Goal: Task Accomplishment & Management: Manage account settings

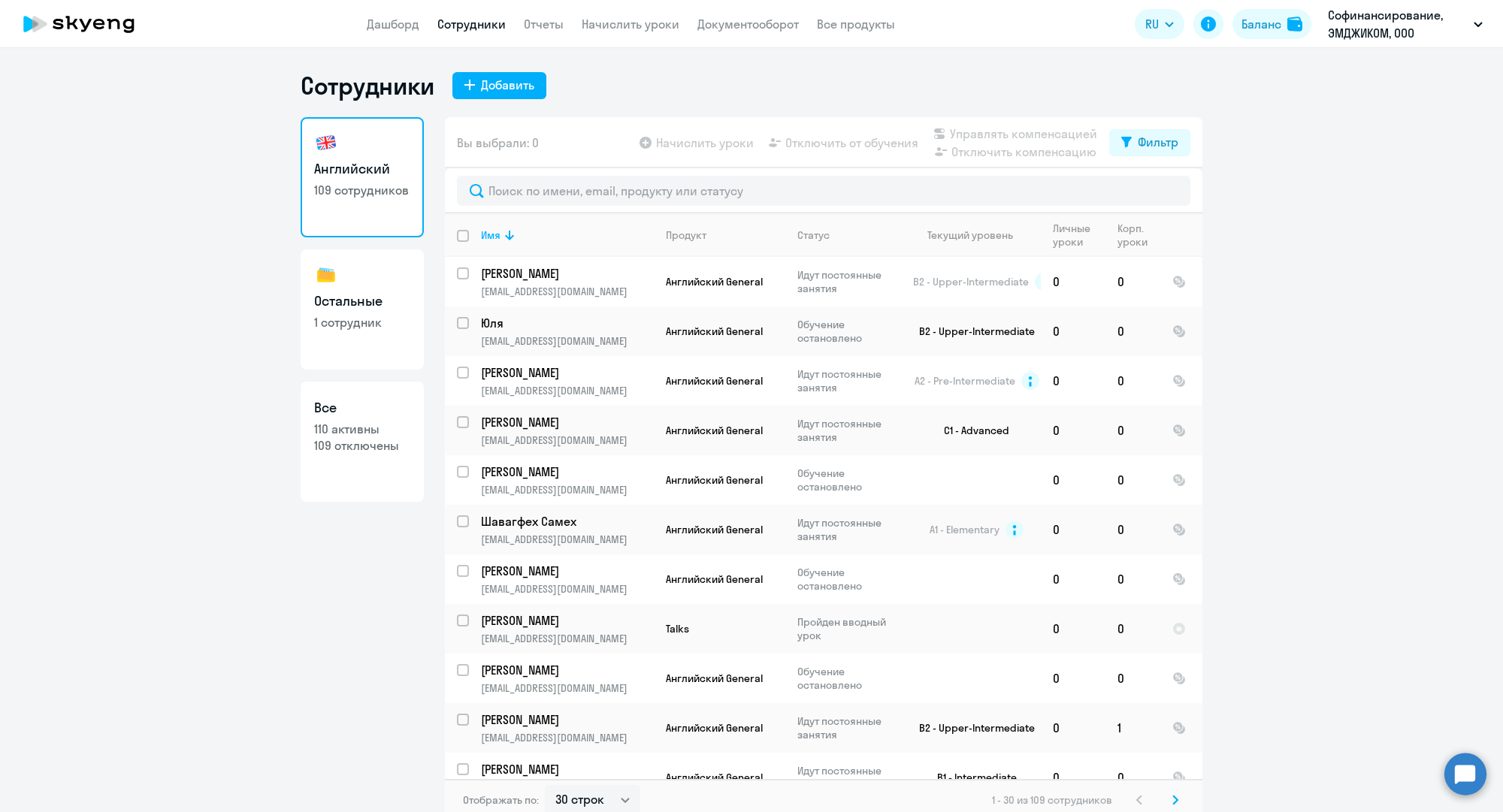
select select "30"
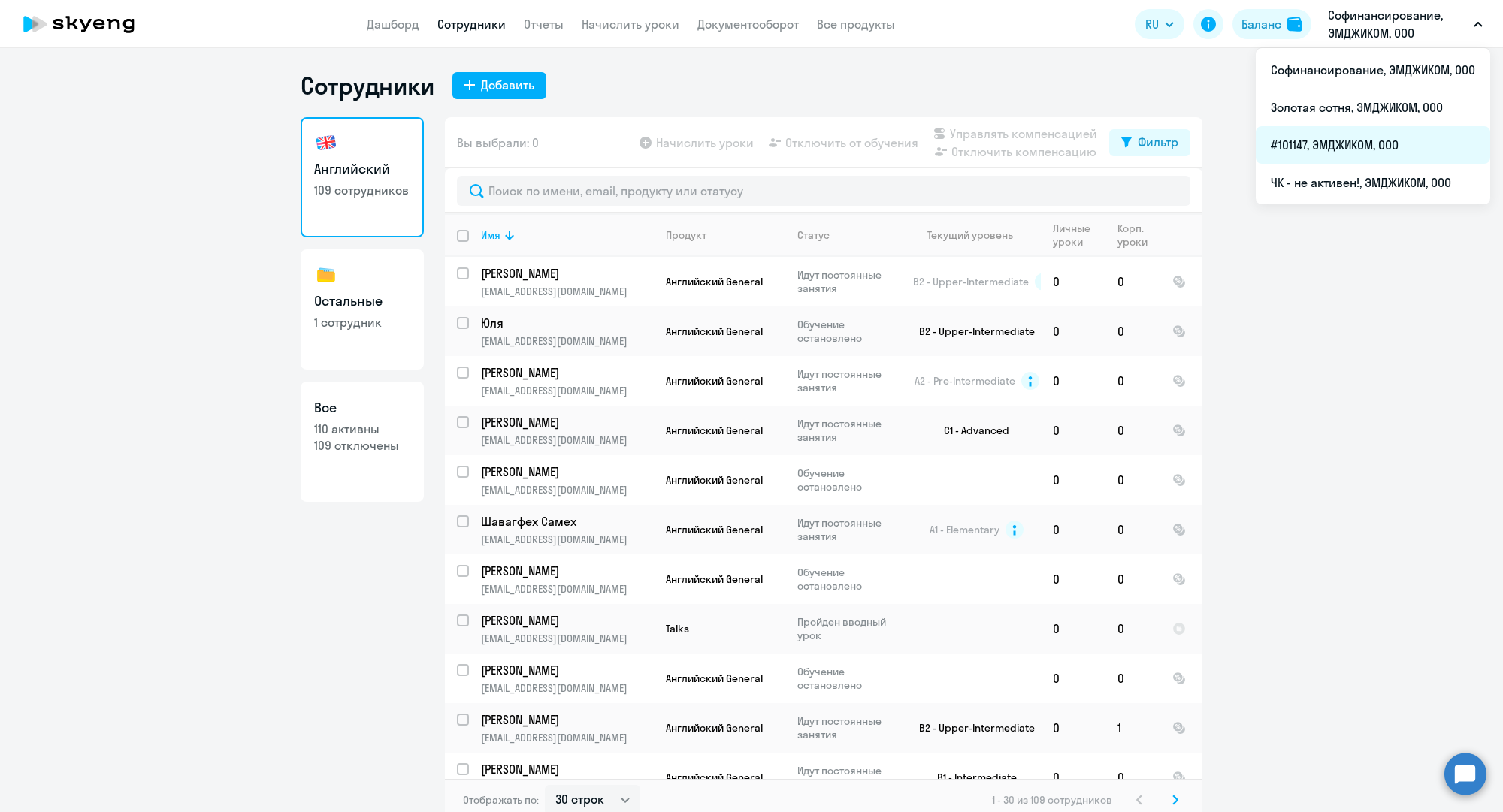
click at [1300, 134] on li "#101147, ЭМДЖИКОМ, ООО" at bounding box center [1372, 145] width 234 height 37
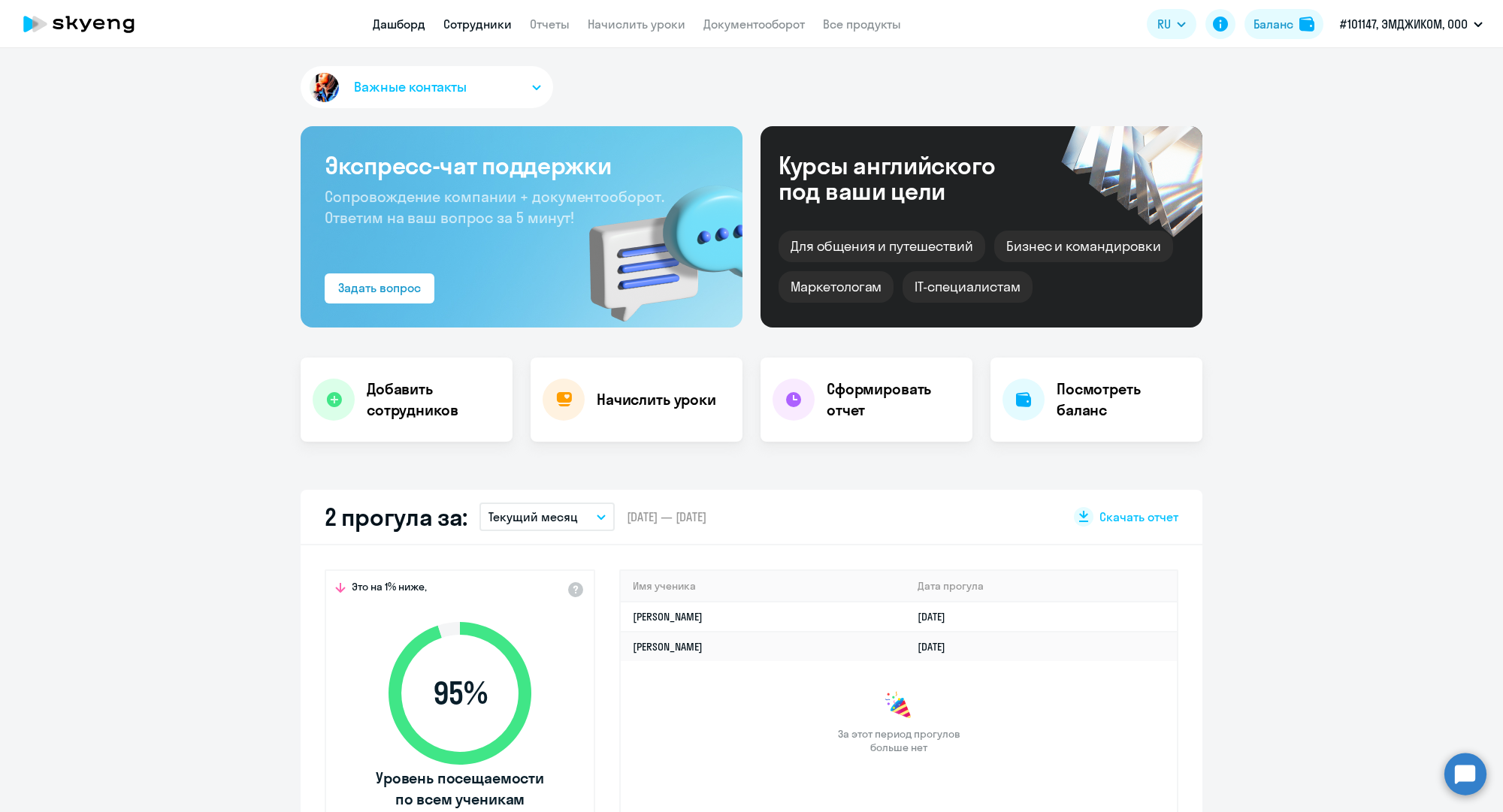
click at [469, 26] on link "Сотрудники" at bounding box center [477, 24] width 68 height 15
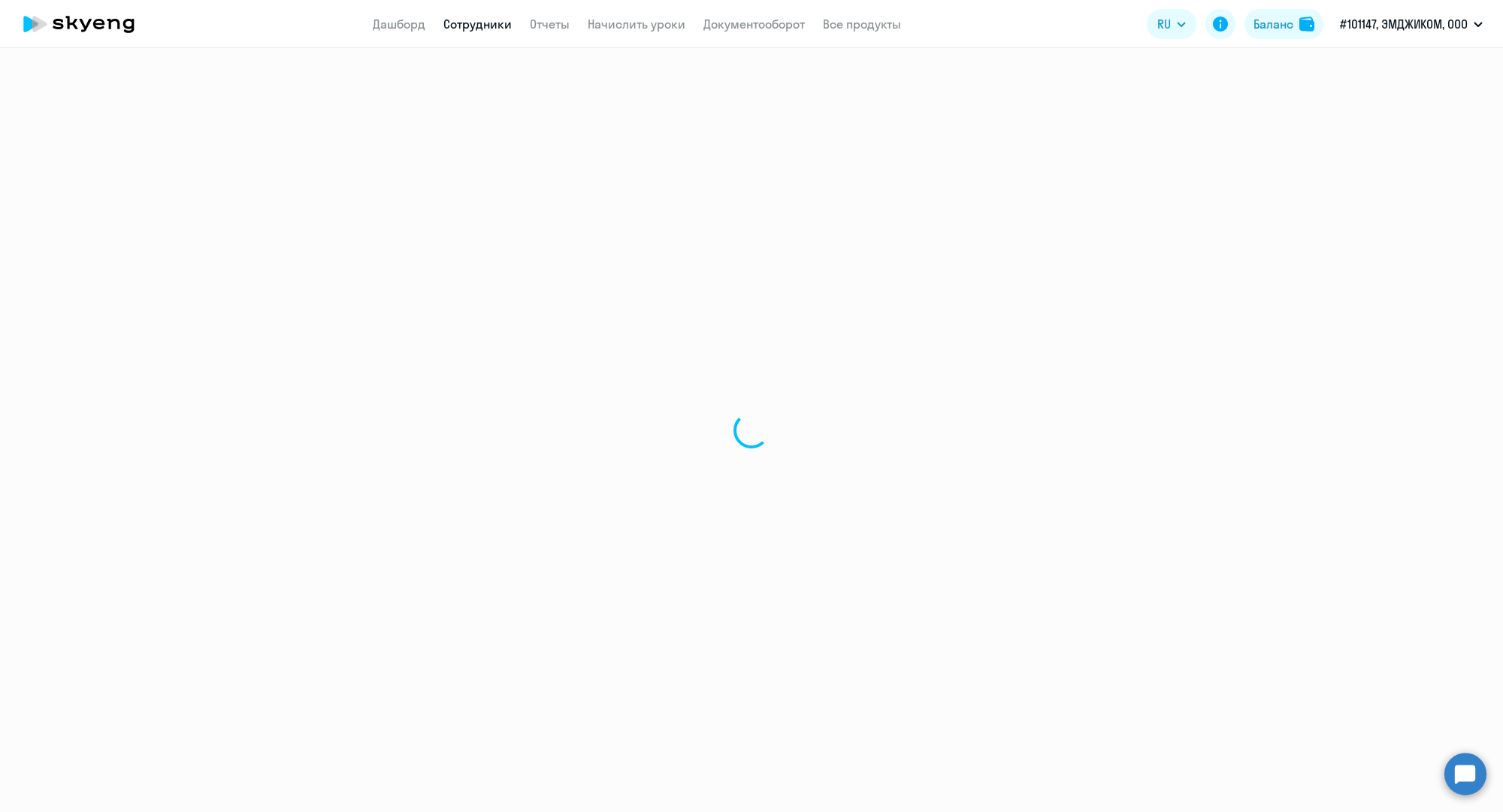
select select "30"
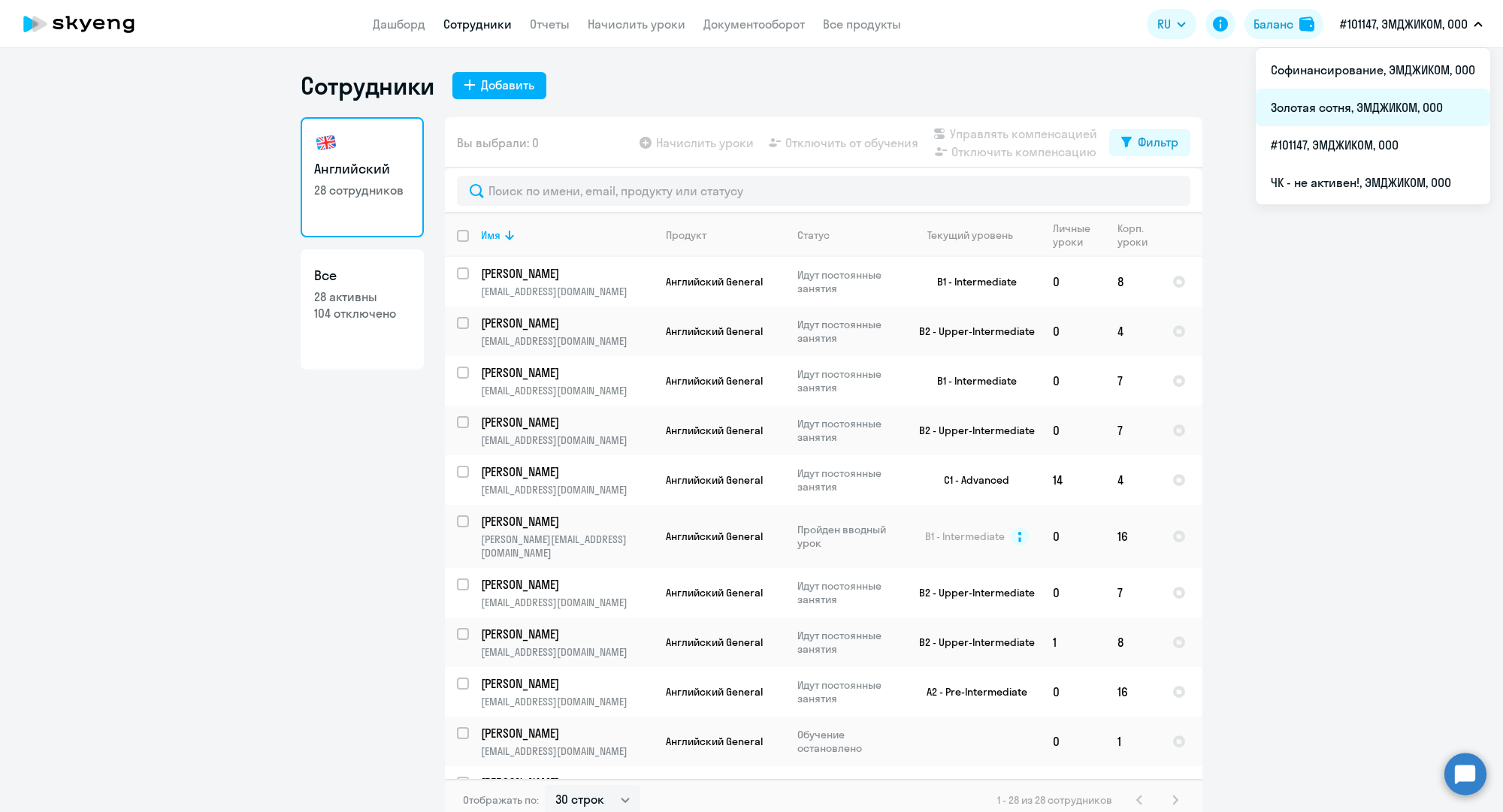
click at [1334, 114] on li "Золотая сотня, ЭМДЖИКОМ, ООО" at bounding box center [1372, 107] width 234 height 37
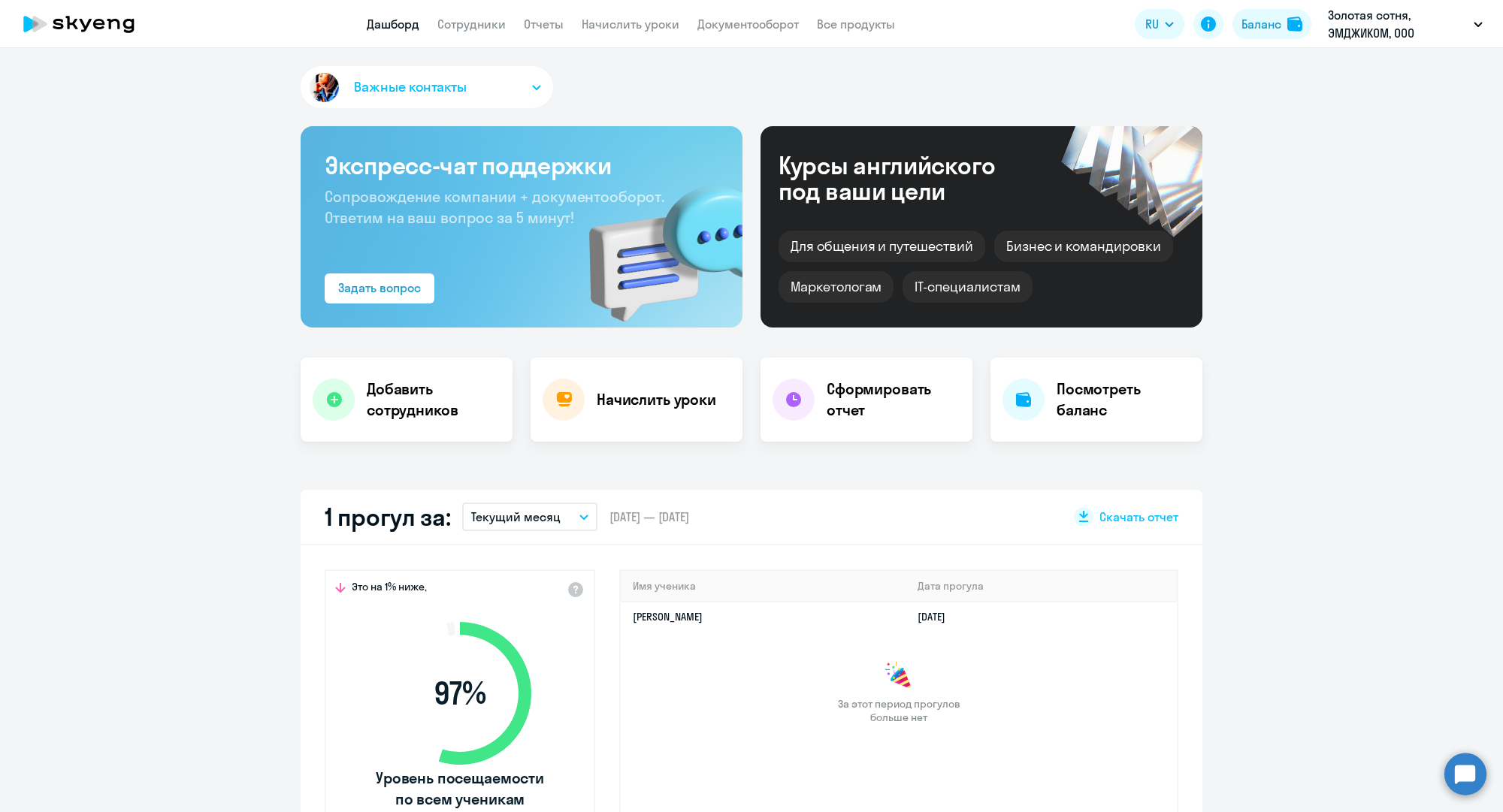
click at [462, 32] on app-menu-item-link "Сотрудники" at bounding box center [471, 25] width 68 height 19
click at [460, 30] on link "Сотрудники" at bounding box center [471, 24] width 68 height 15
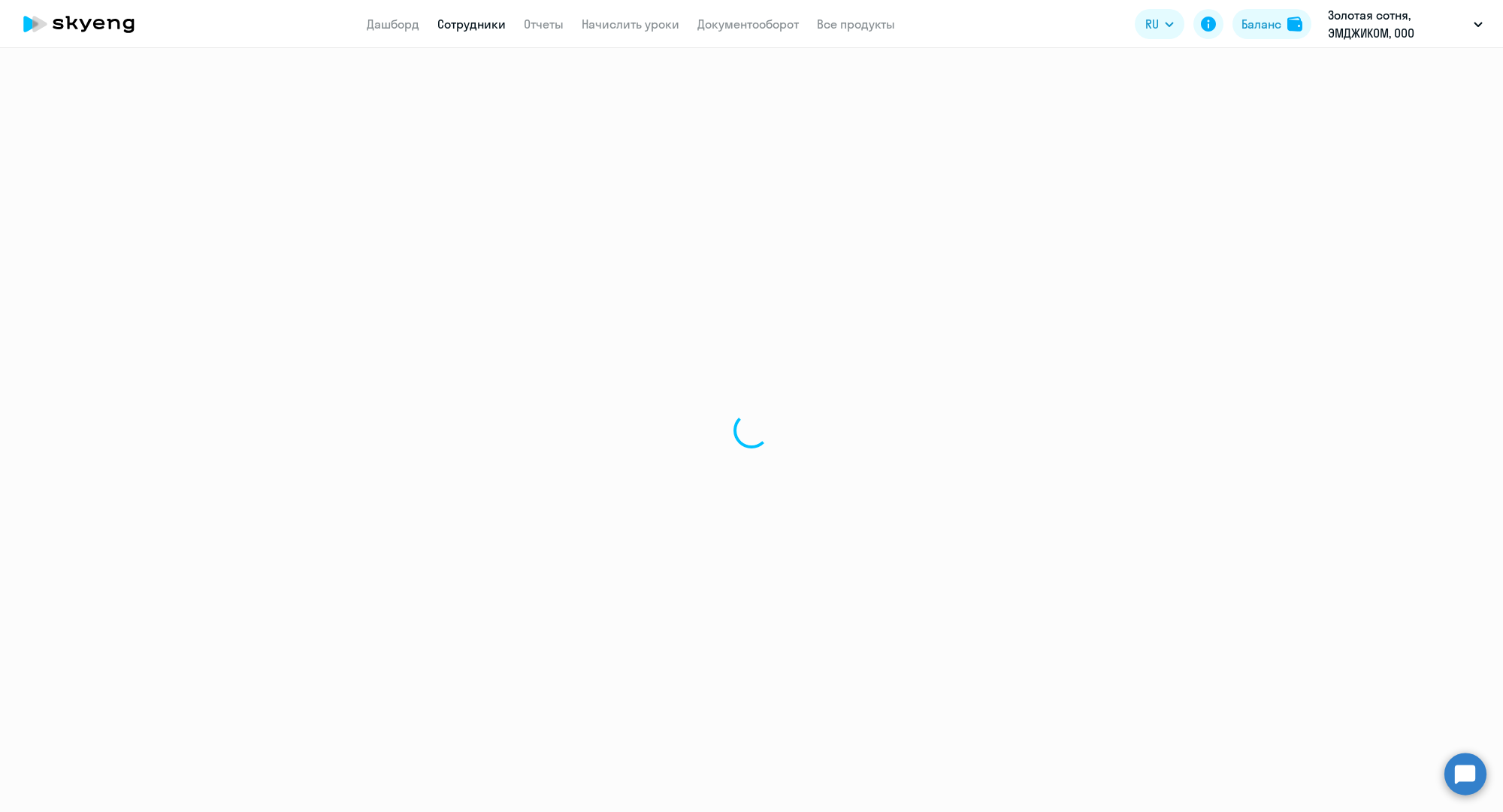
select select "30"
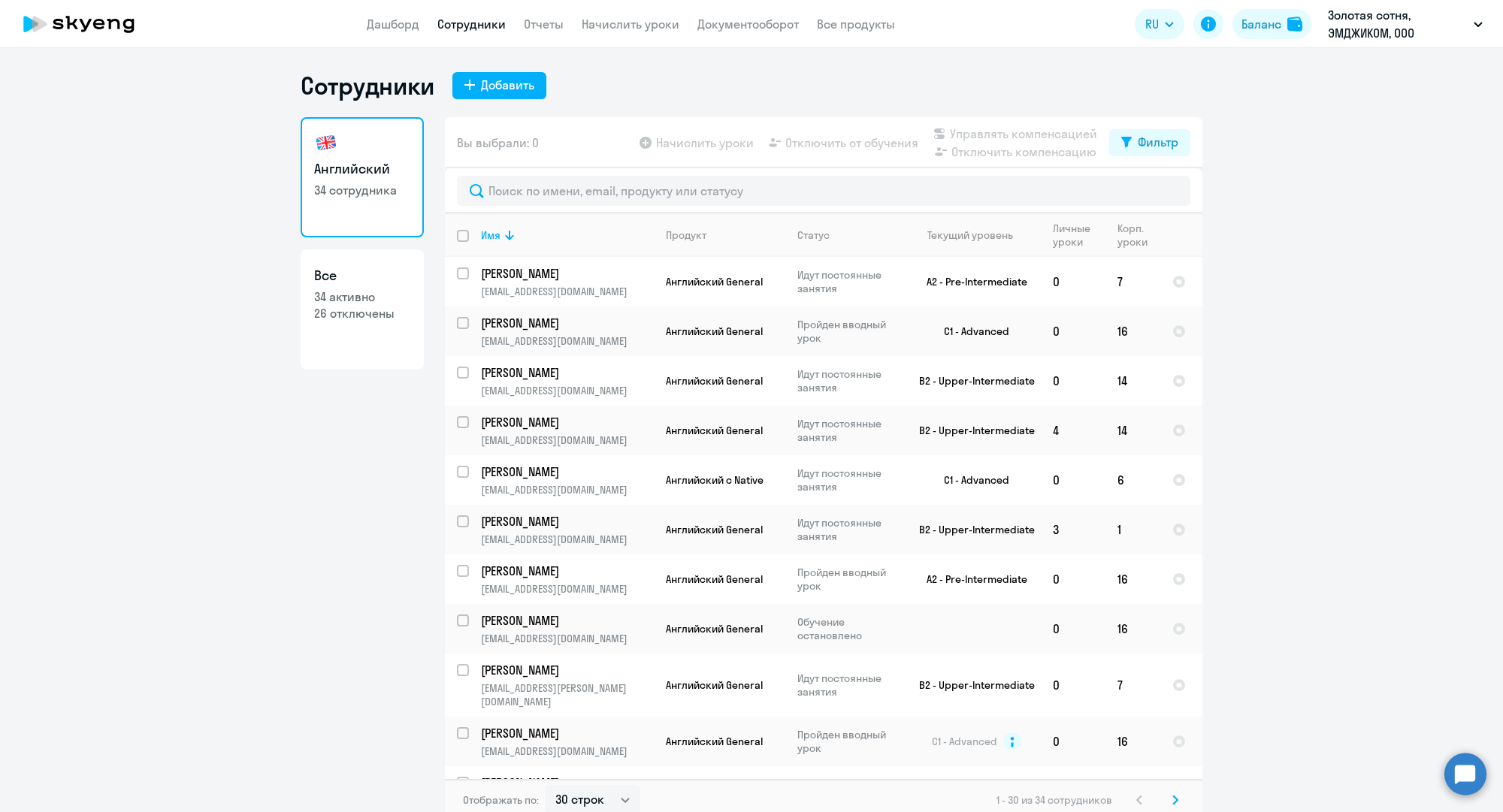
click at [718, 77] on div "Сотрудники Добавить" at bounding box center [752, 85] width 902 height 30
click at [474, 31] on link "Сотрудники" at bounding box center [471, 24] width 68 height 15
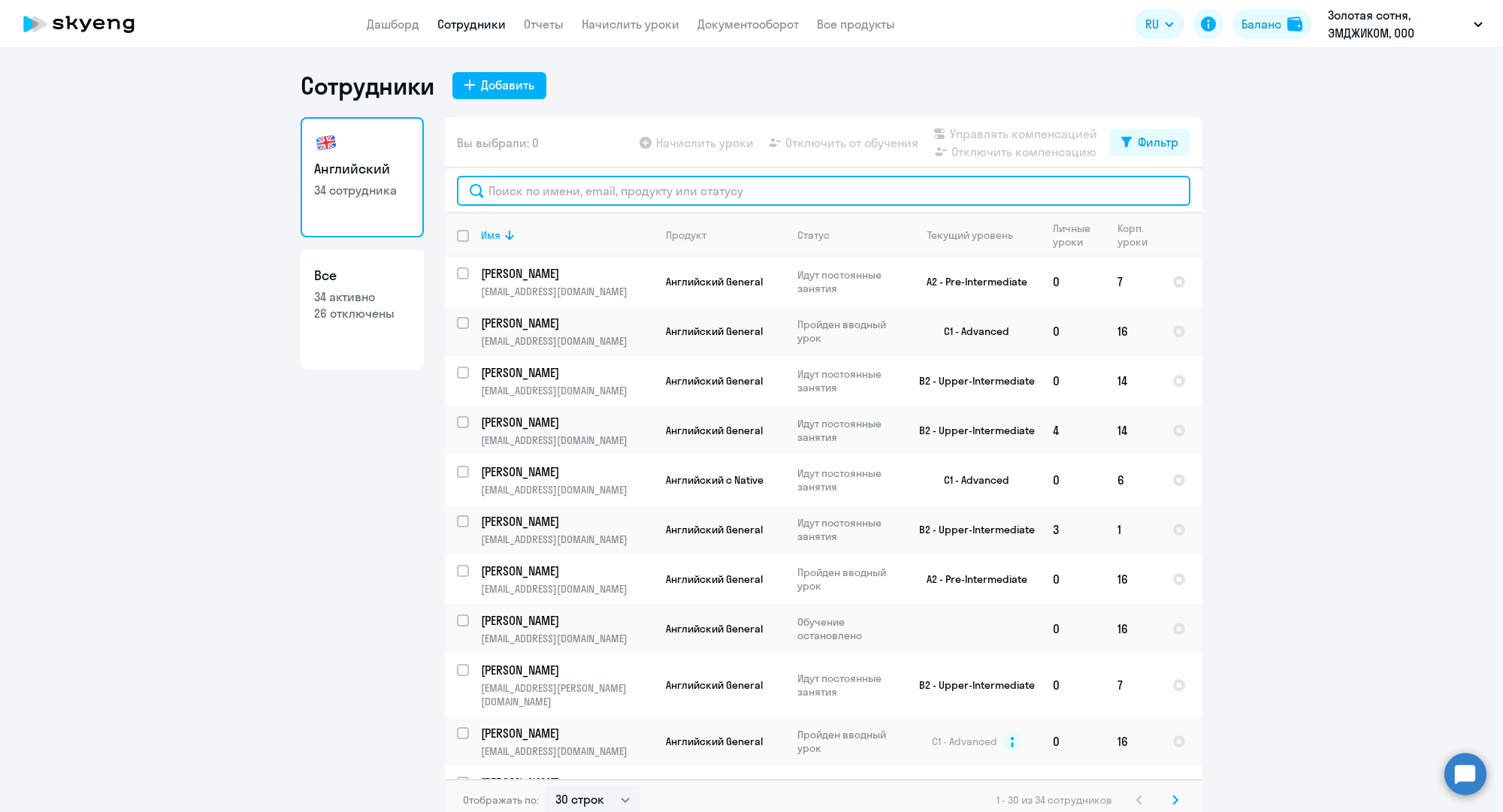
click at [968, 195] on input "text" at bounding box center [823, 191] width 733 height 30
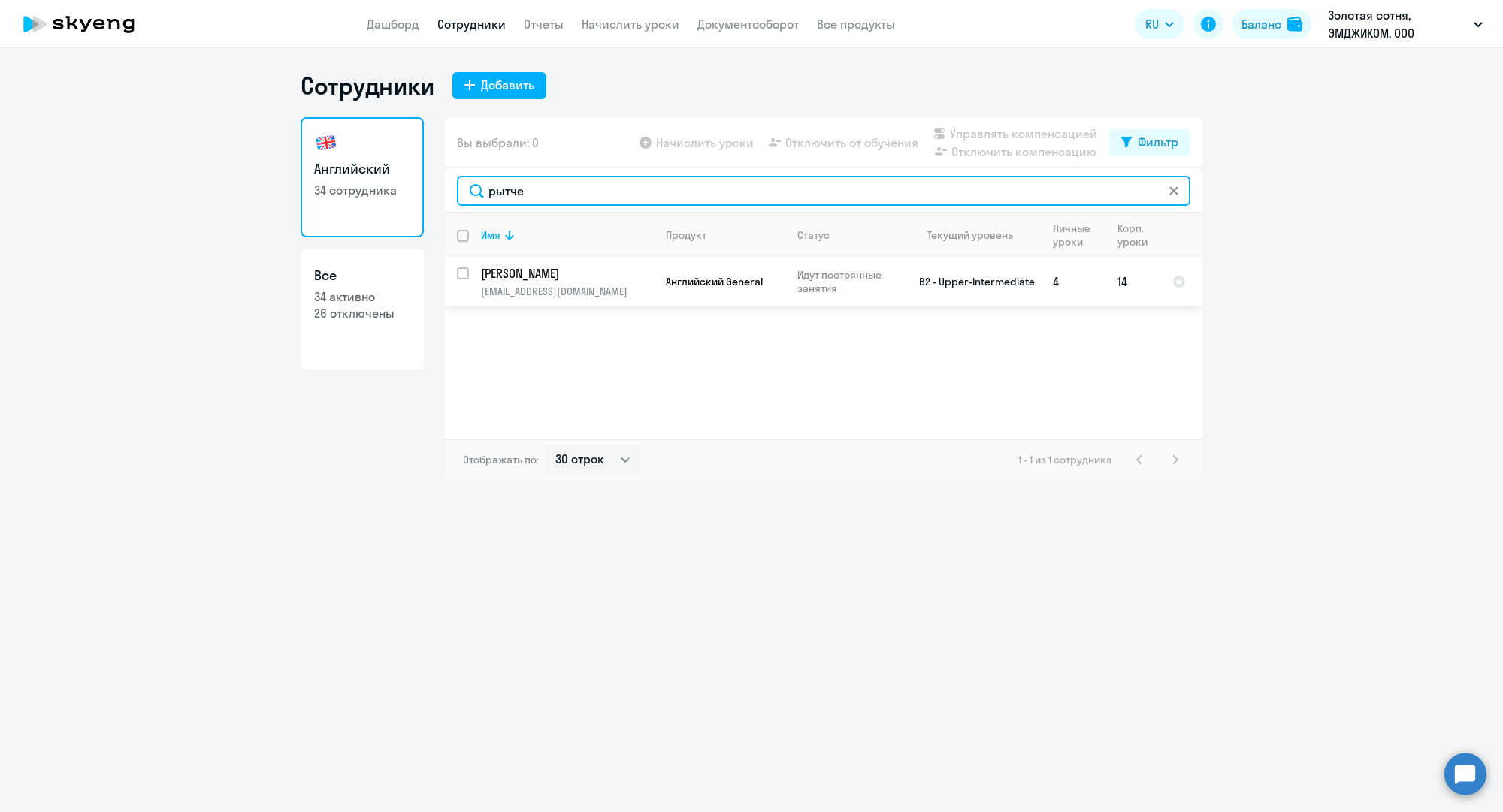
type input "рытче"
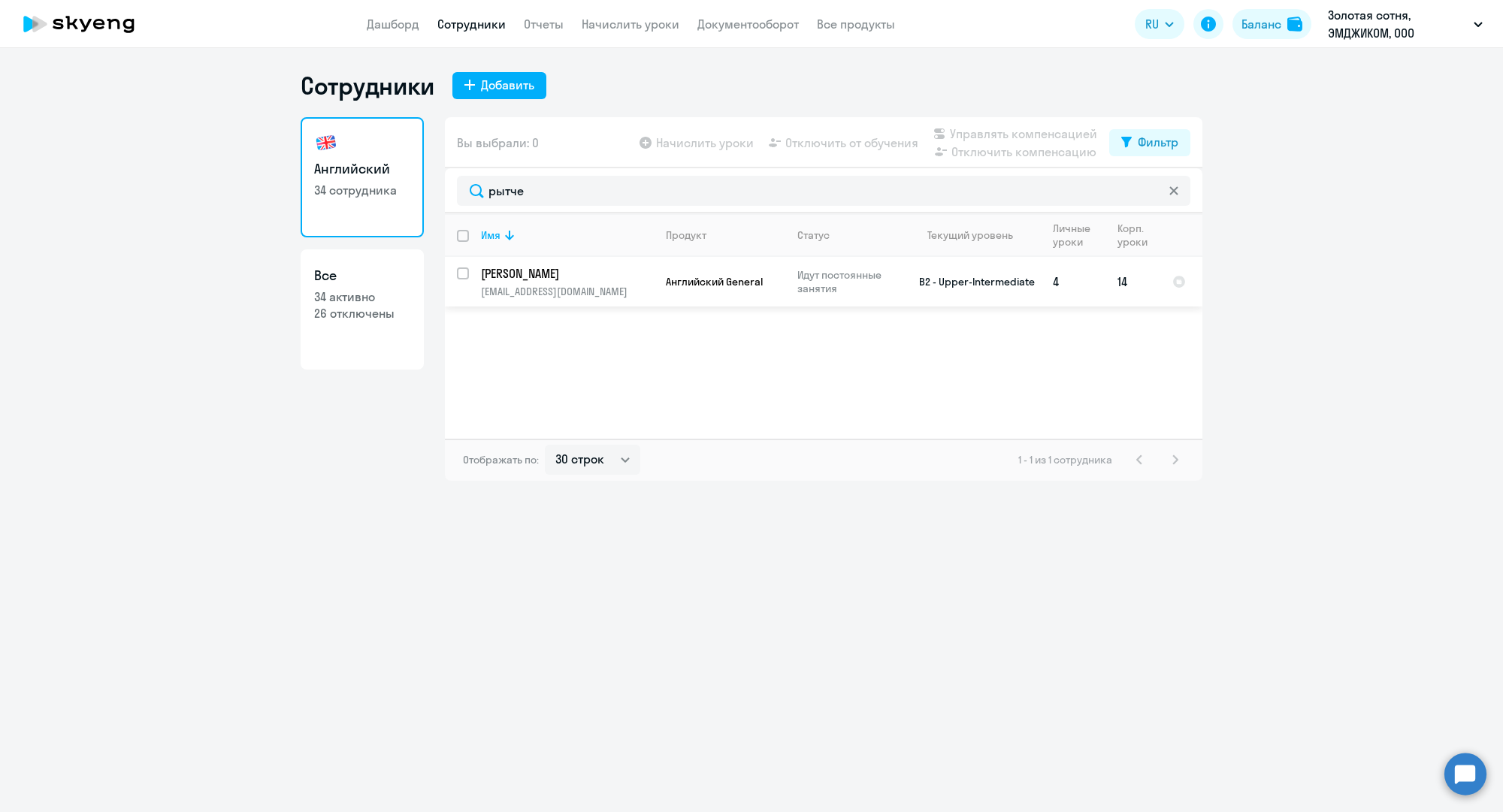
click at [604, 296] on p "[EMAIL_ADDRESS][DOMAIN_NAME]" at bounding box center [567, 291] width 172 height 13
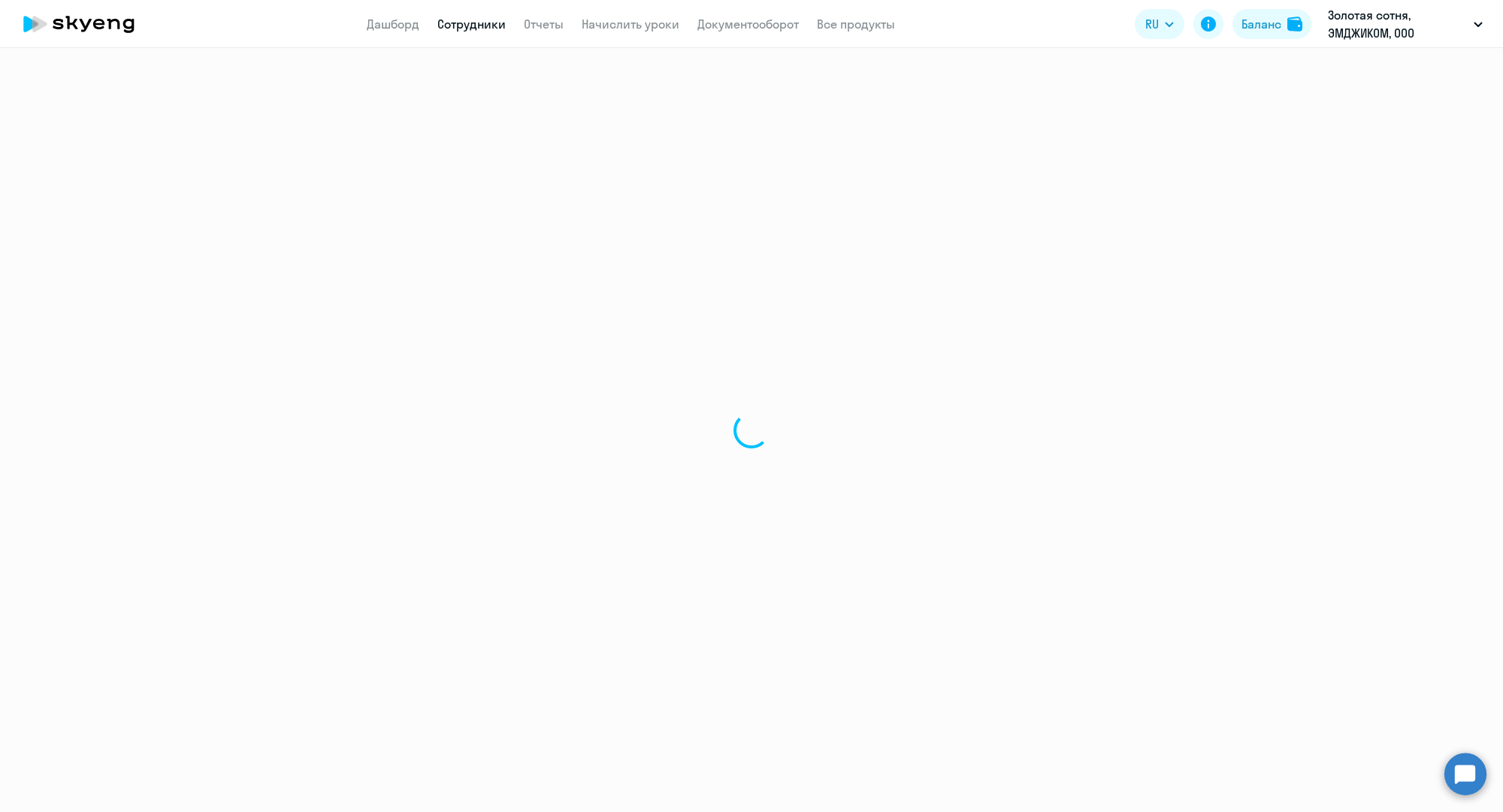
select select "english"
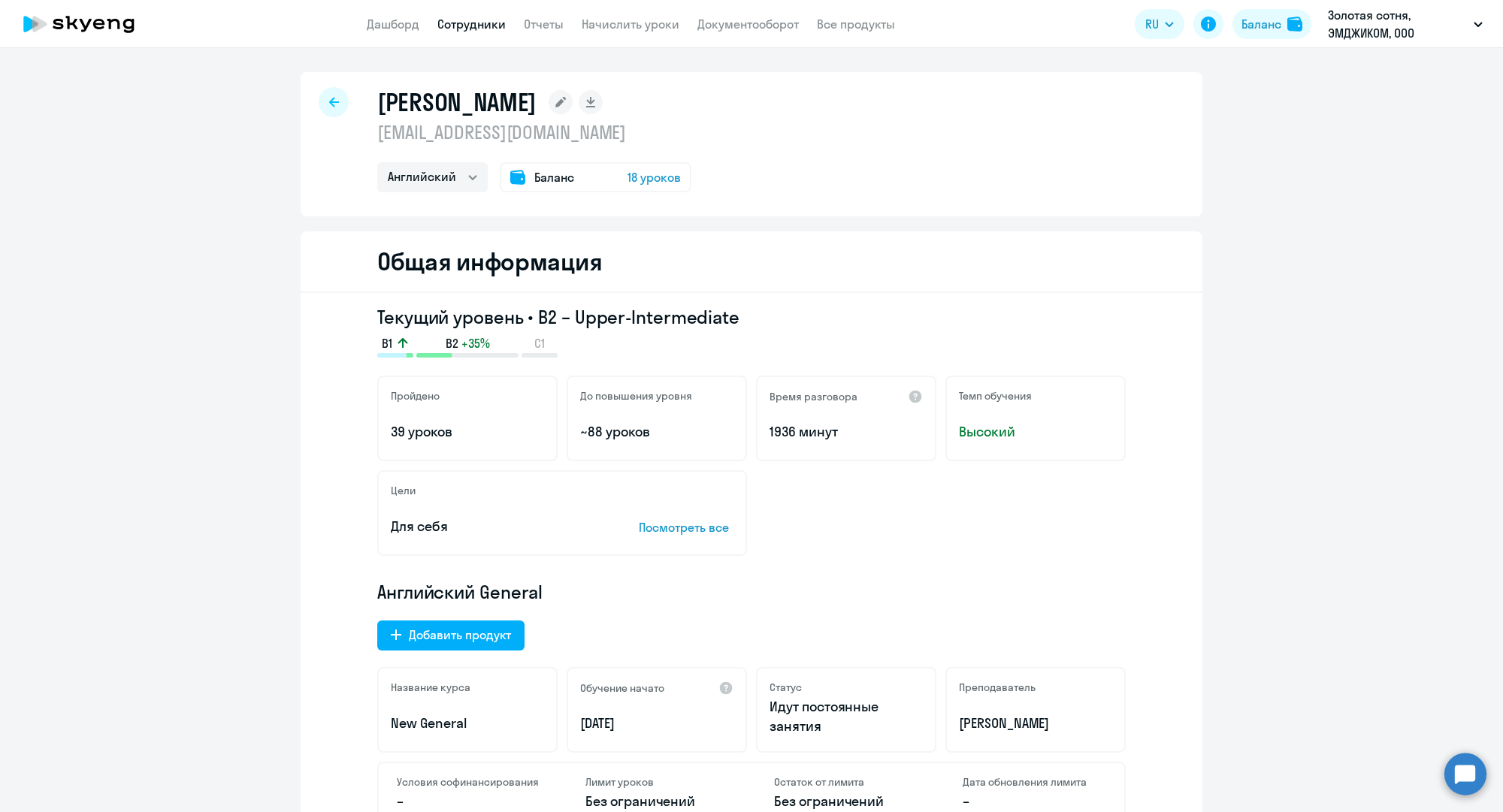
click at [334, 107] on div at bounding box center [334, 102] width 30 height 30
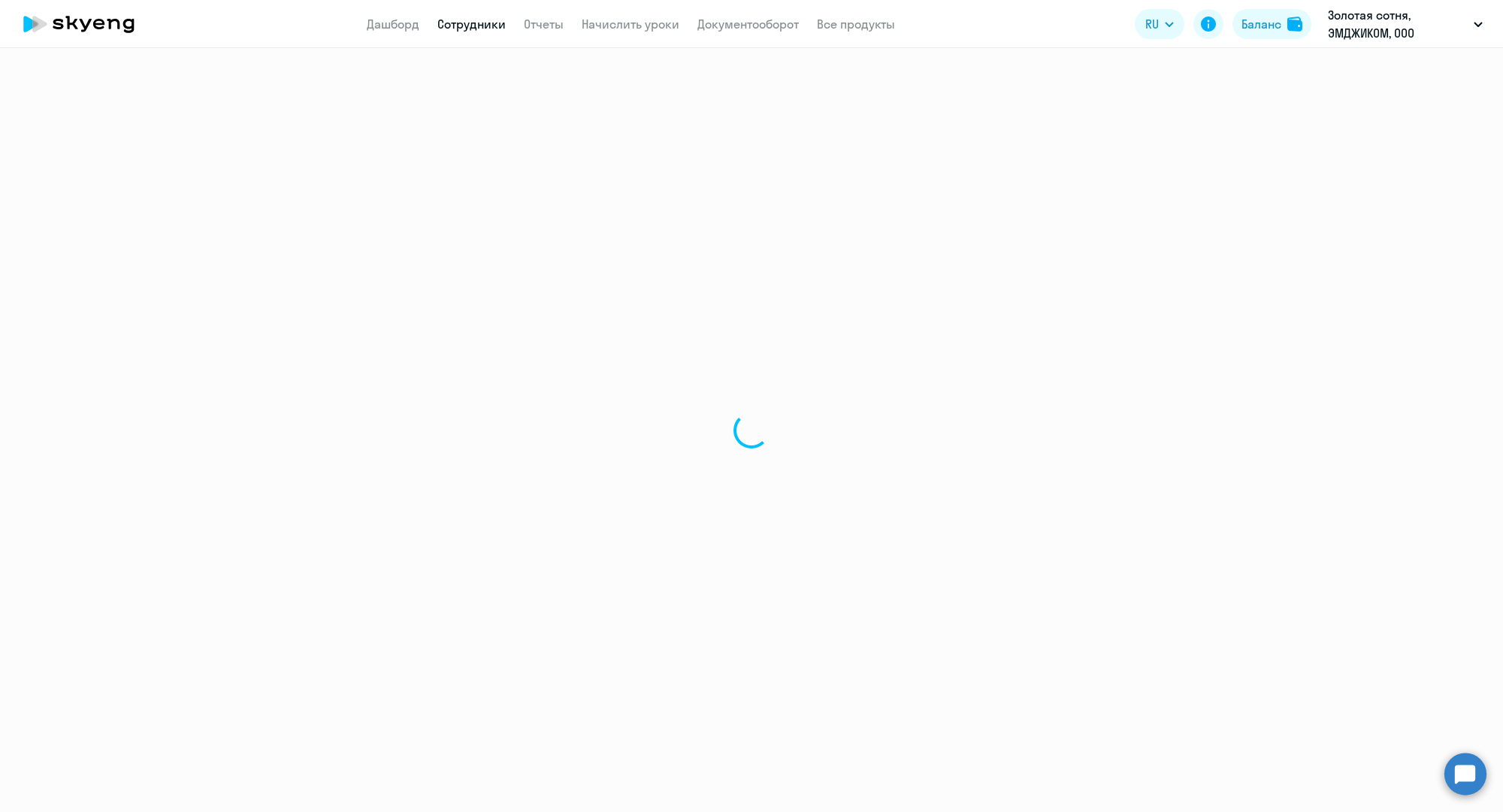
select select "30"
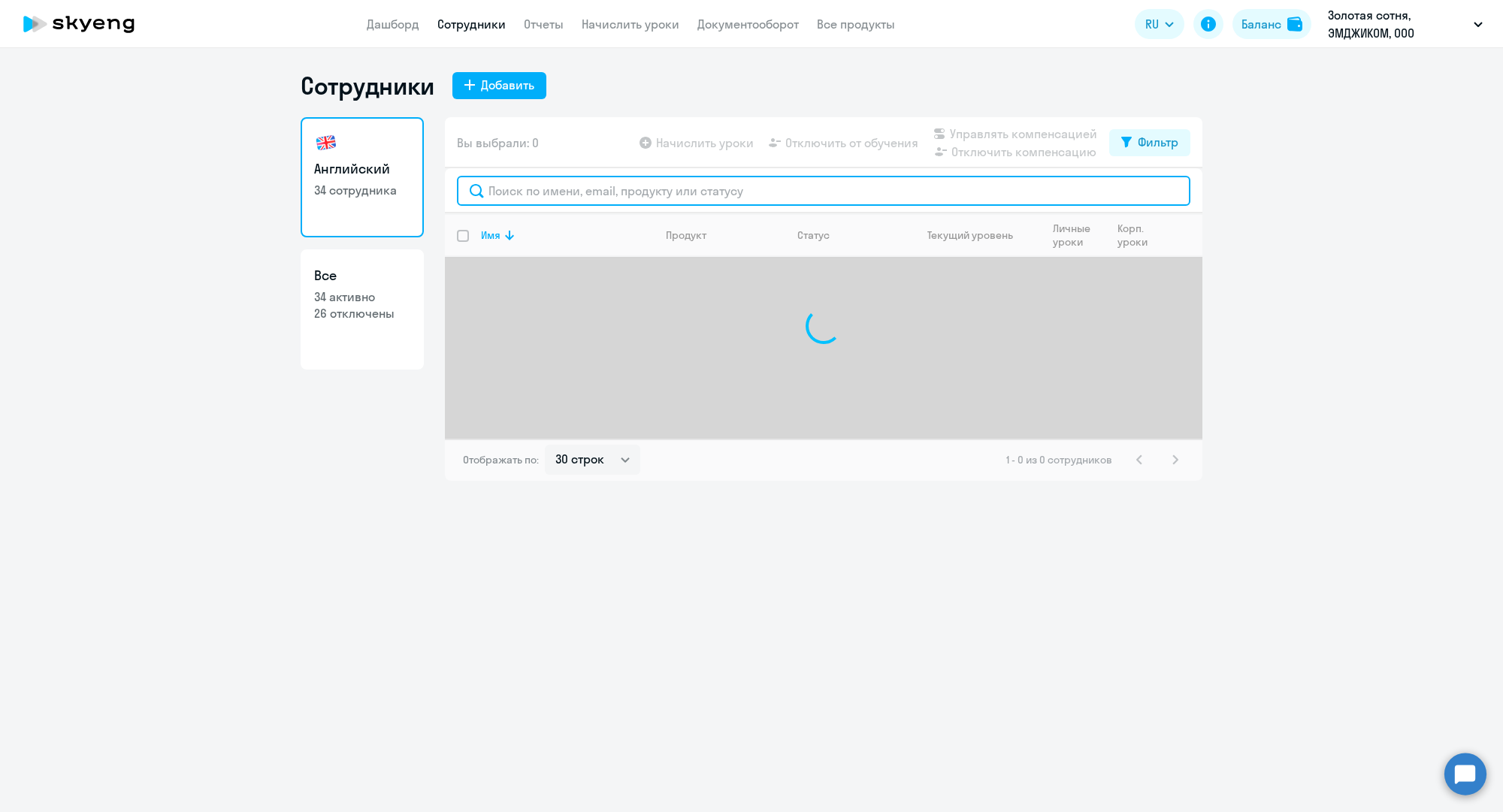
click at [528, 198] on input "text" at bounding box center [823, 191] width 733 height 30
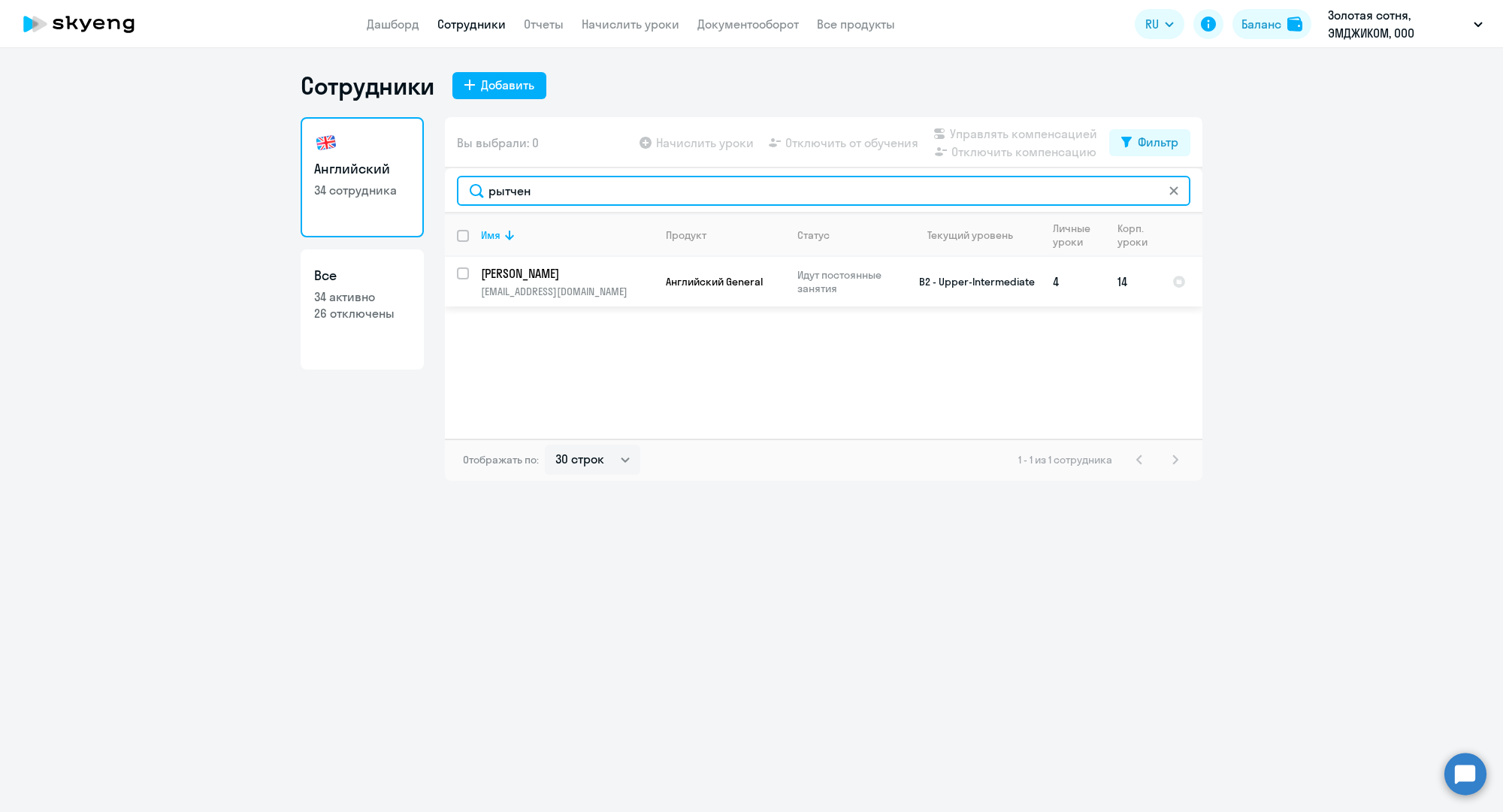
type input "рытчен"
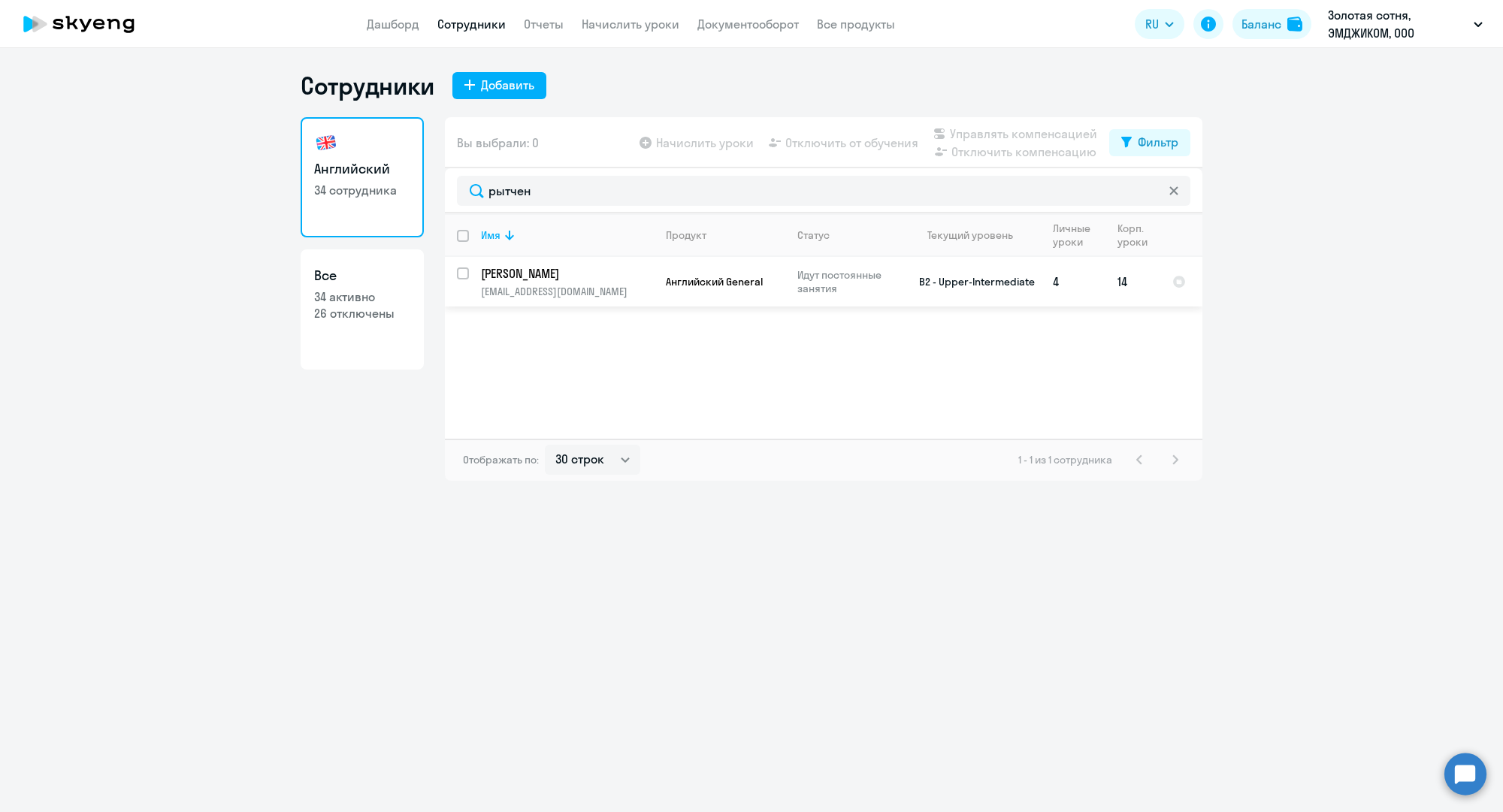
click at [462, 269] on input "select row 4795147" at bounding box center [472, 282] width 30 height 30
checkbox input "true"
click at [1028, 135] on span "Управлять компенсацией" at bounding box center [1024, 134] width 147 height 18
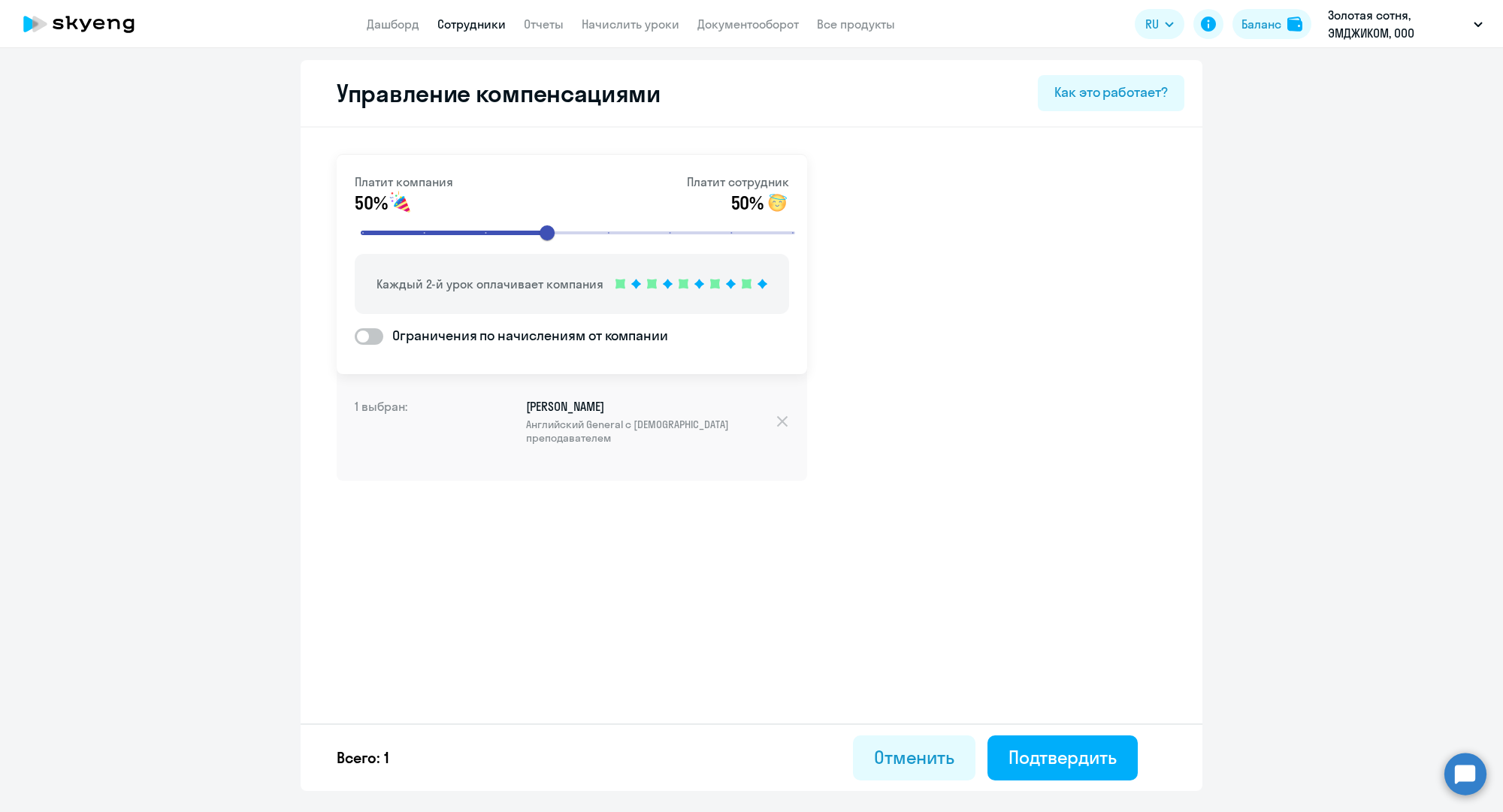
click at [461, 19] on link "Сотрудники" at bounding box center [471, 24] width 68 height 15
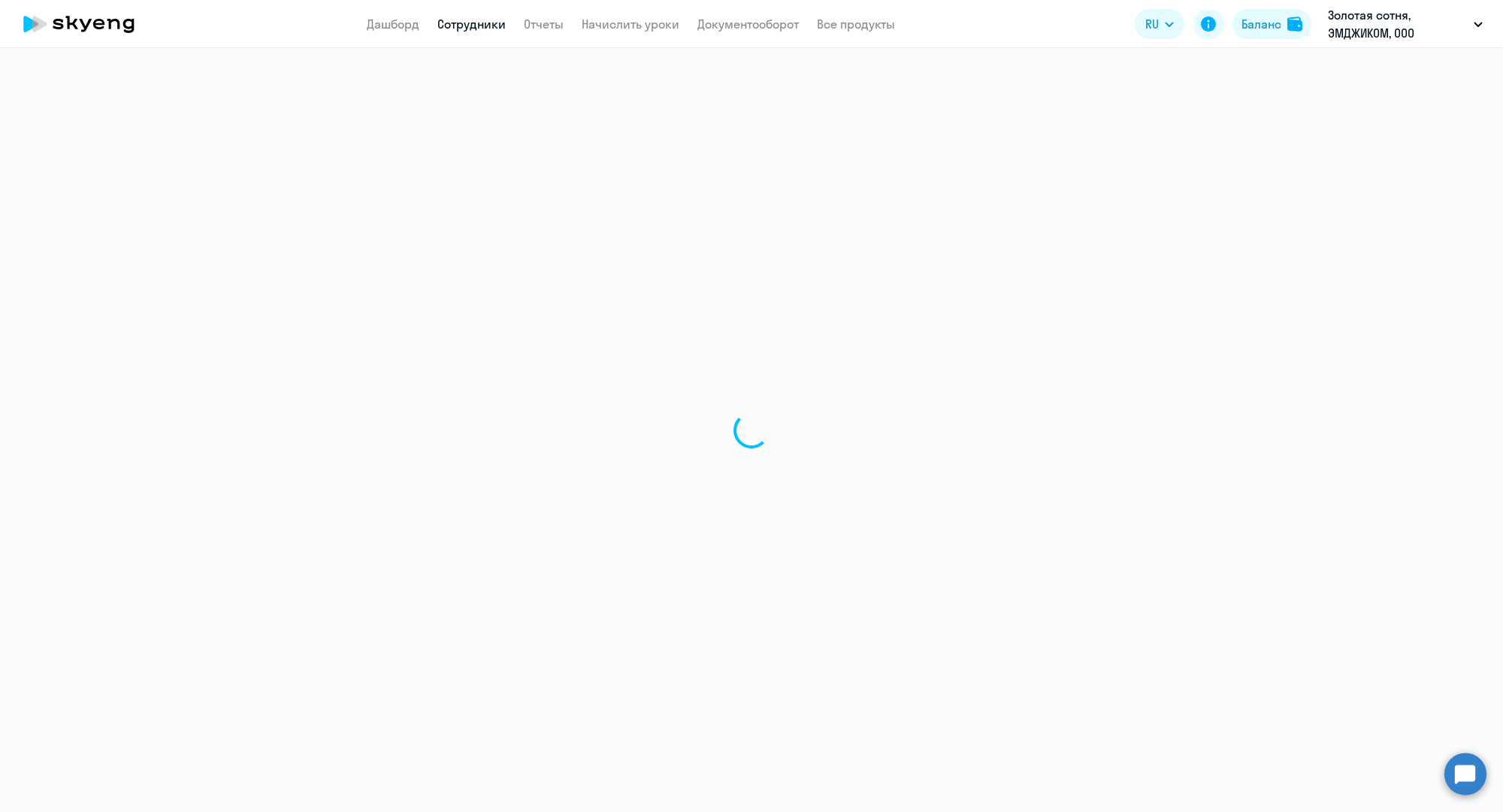
select select "30"
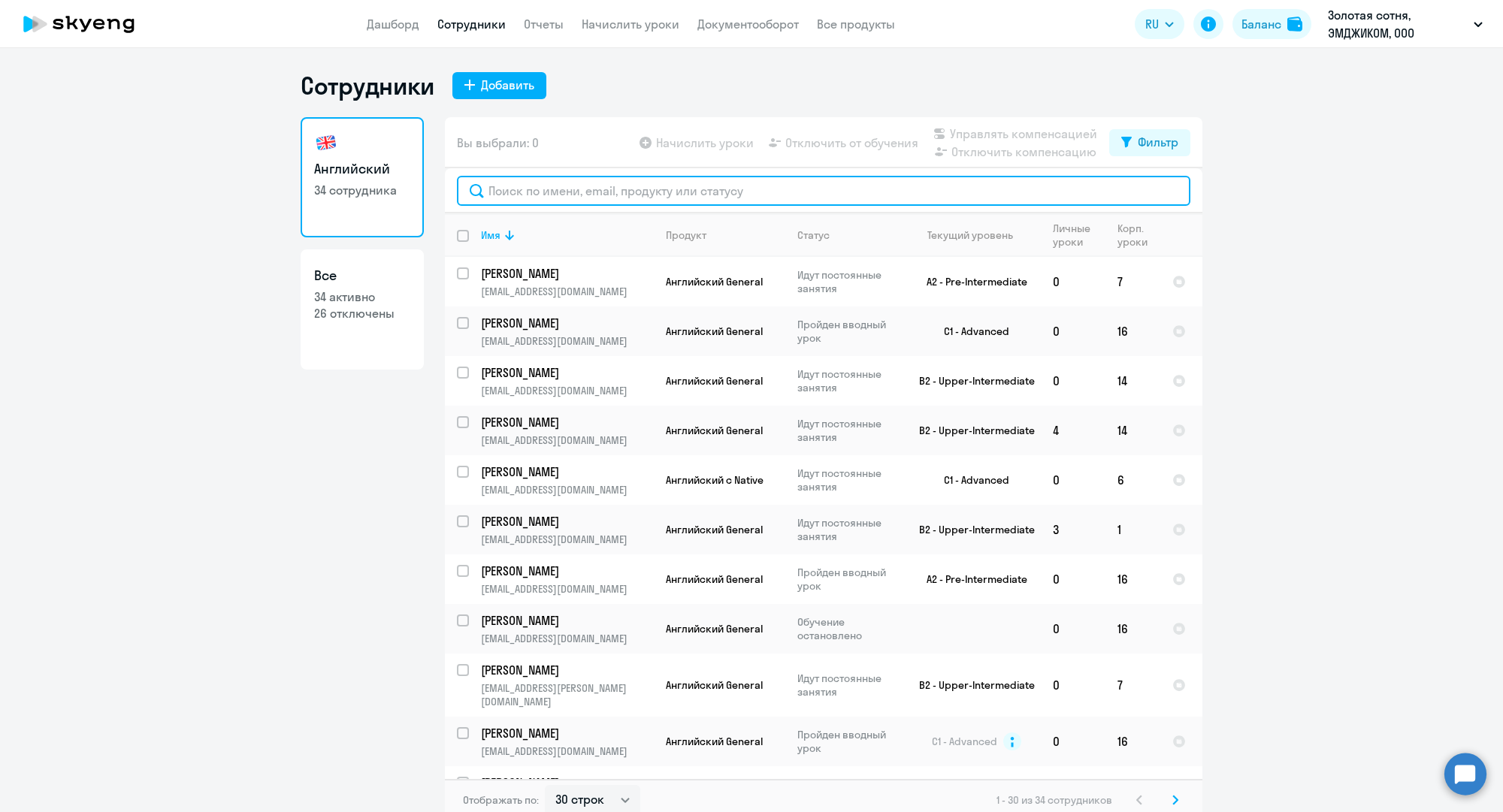
click at [604, 187] on input "text" at bounding box center [823, 191] width 733 height 30
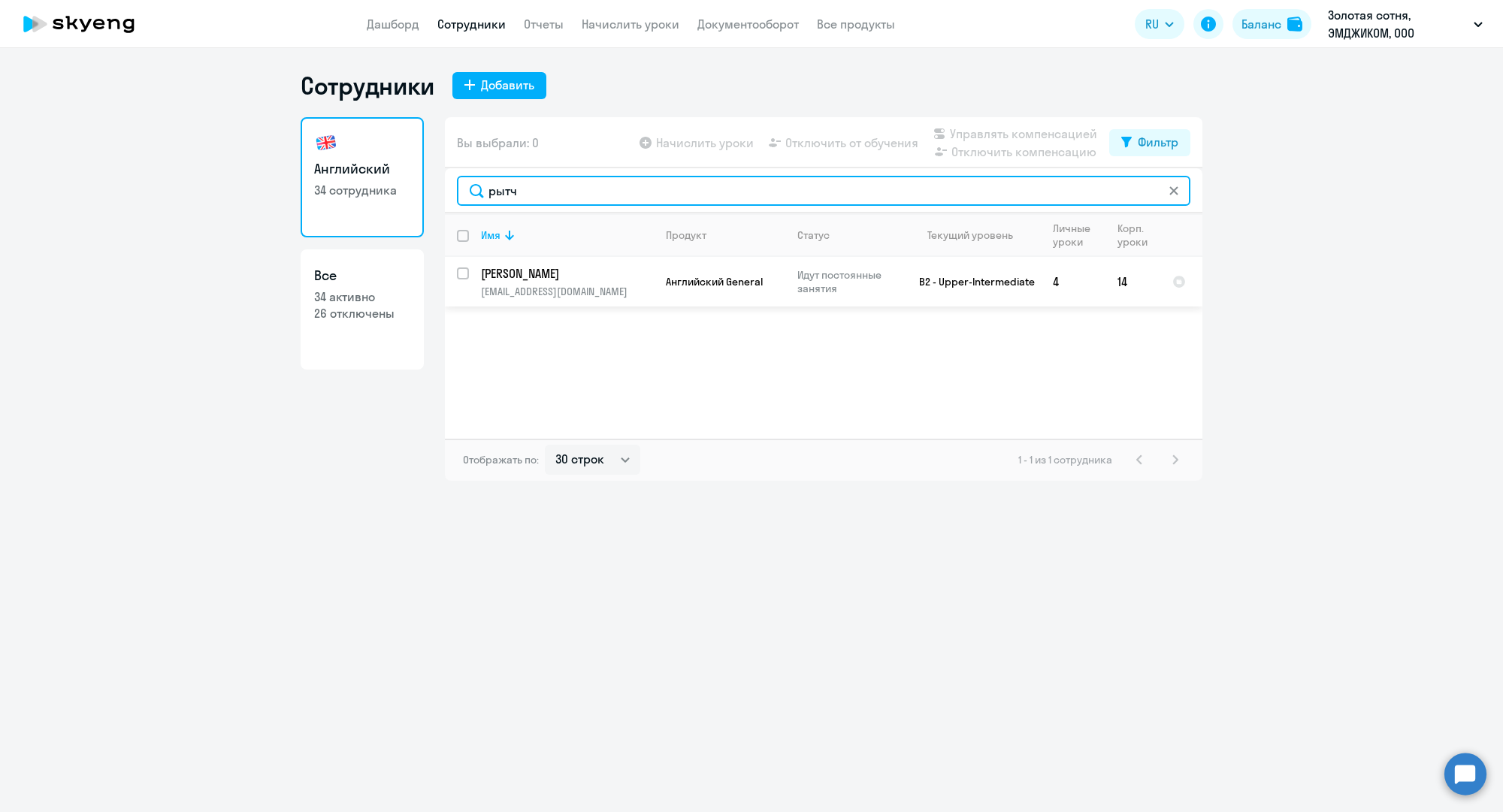
type input "рытч"
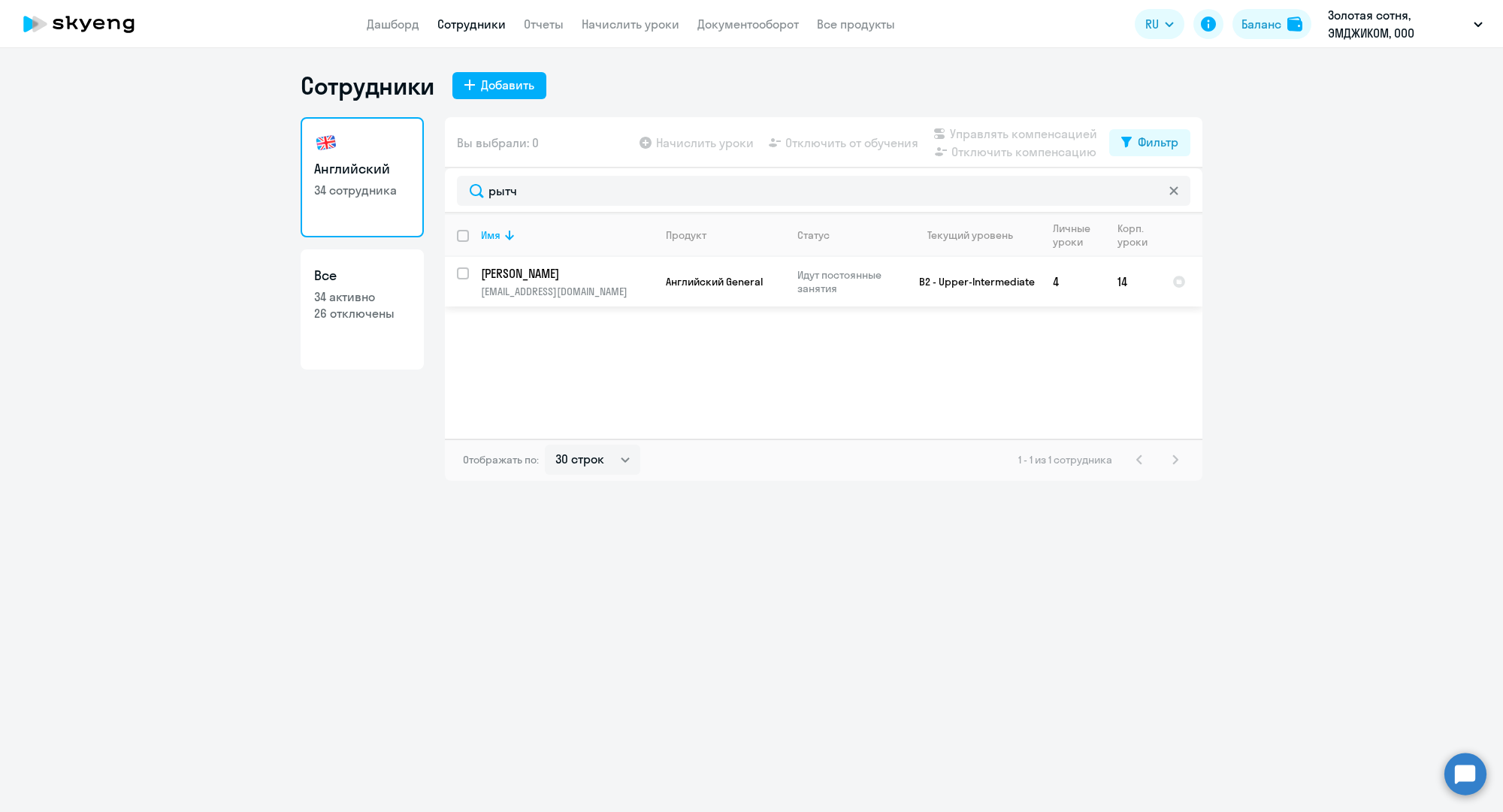
click at [543, 287] on p "[EMAIL_ADDRESS][DOMAIN_NAME]" at bounding box center [567, 291] width 172 height 13
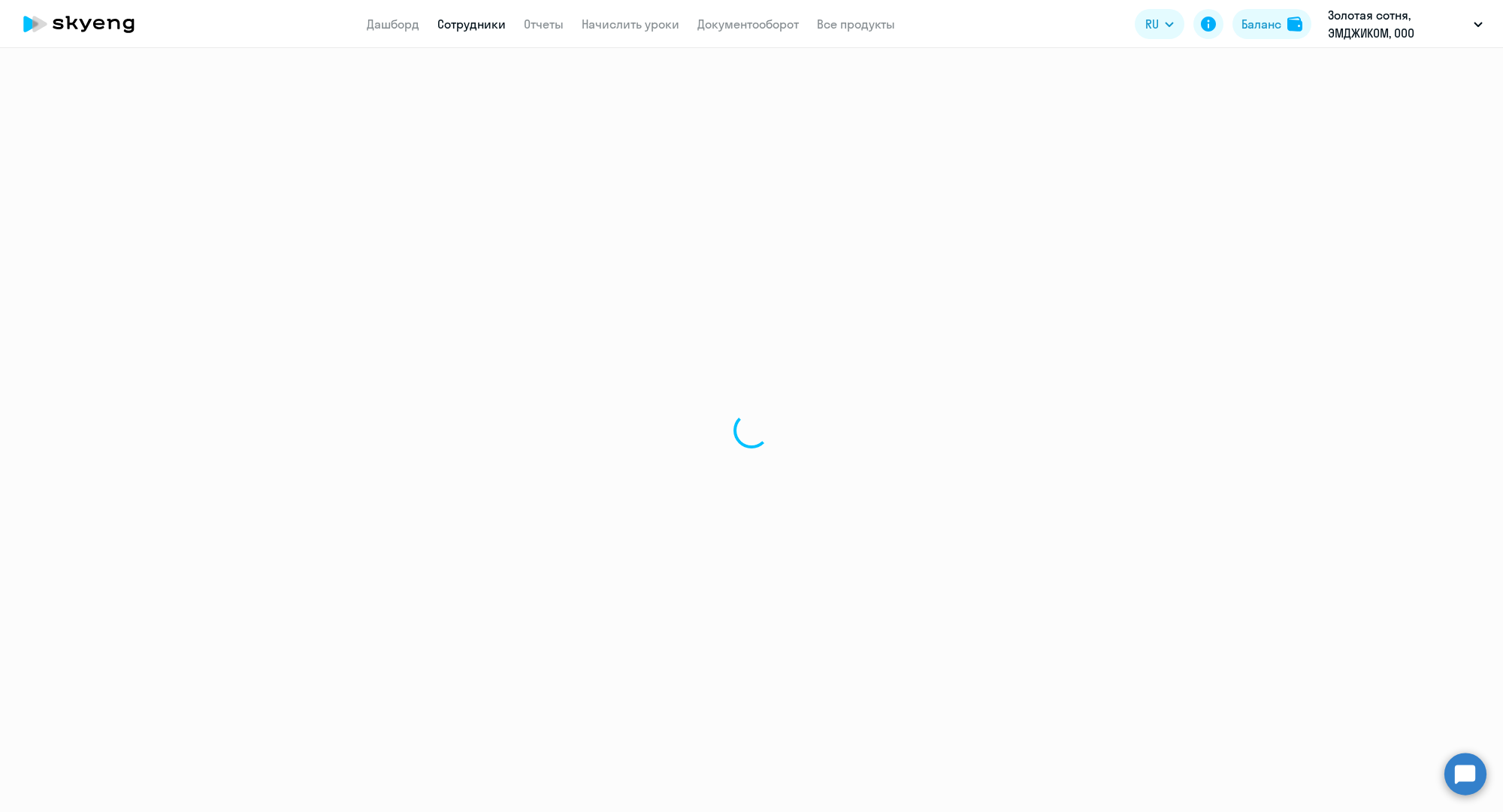
select select "english"
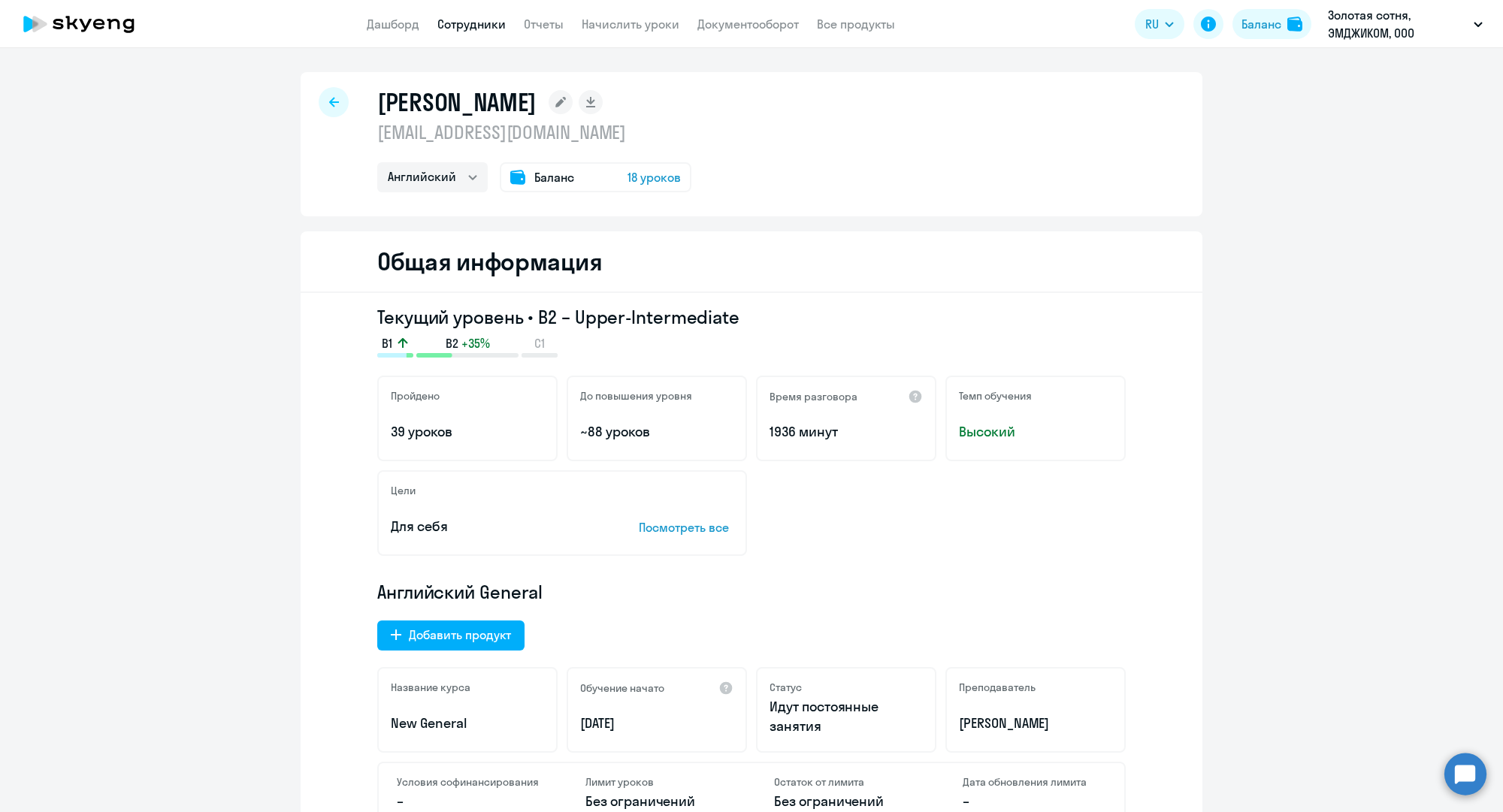
click at [657, 179] on span "18 уроков" at bounding box center [653, 177] width 53 height 18
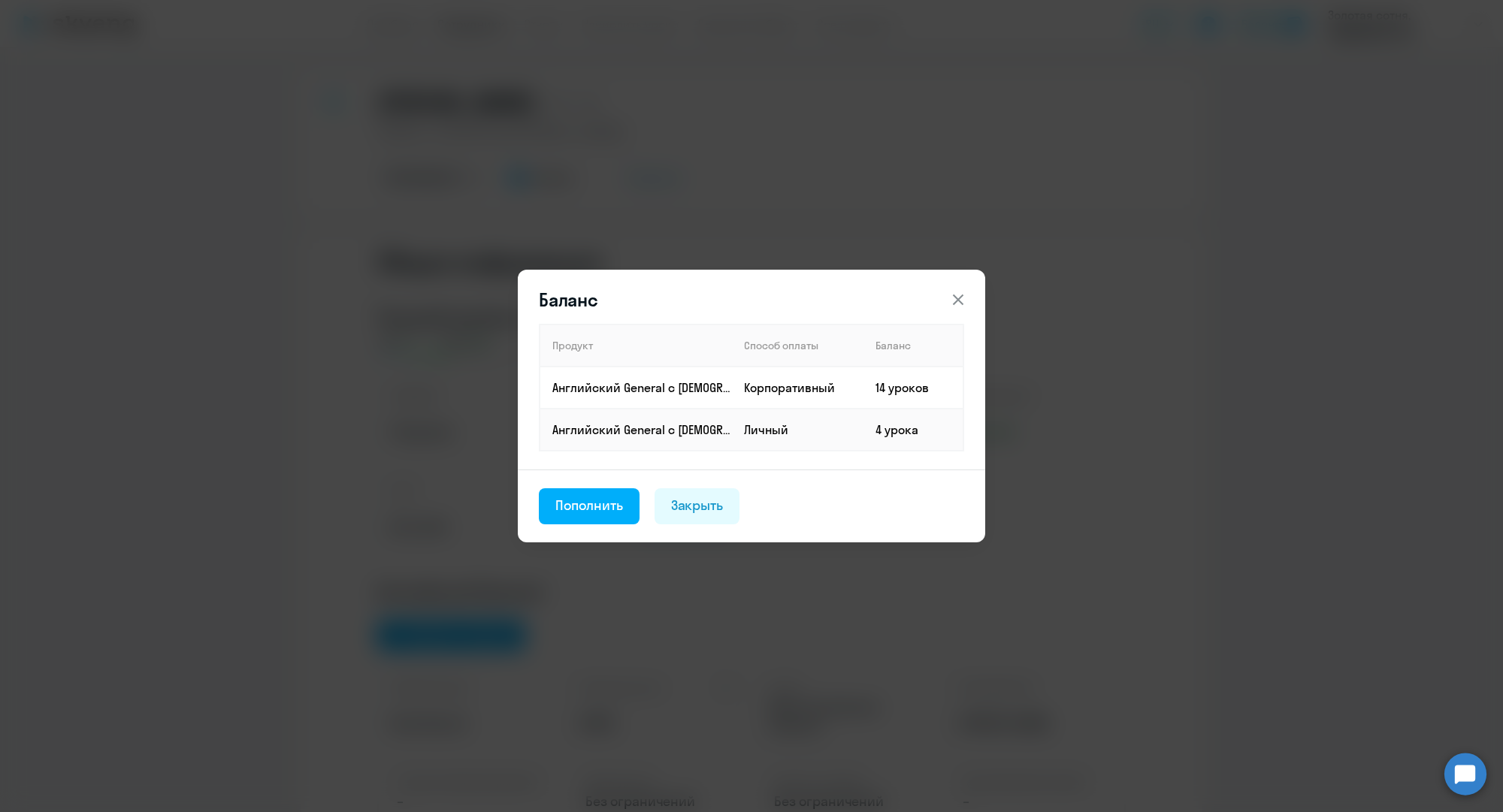
click at [705, 503] on div "Закрыть" at bounding box center [697, 505] width 52 height 20
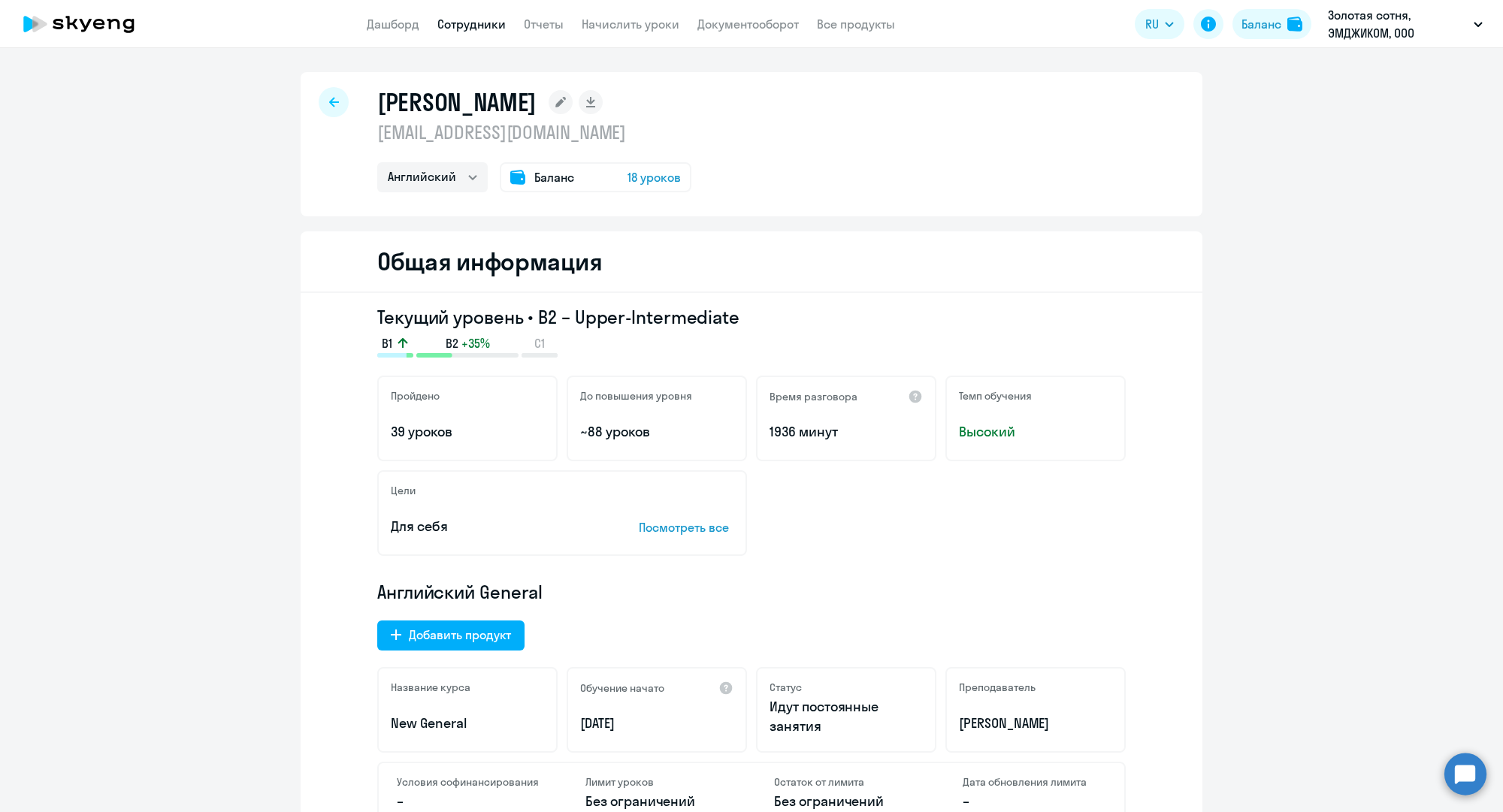
click at [339, 110] on div at bounding box center [334, 102] width 30 height 30
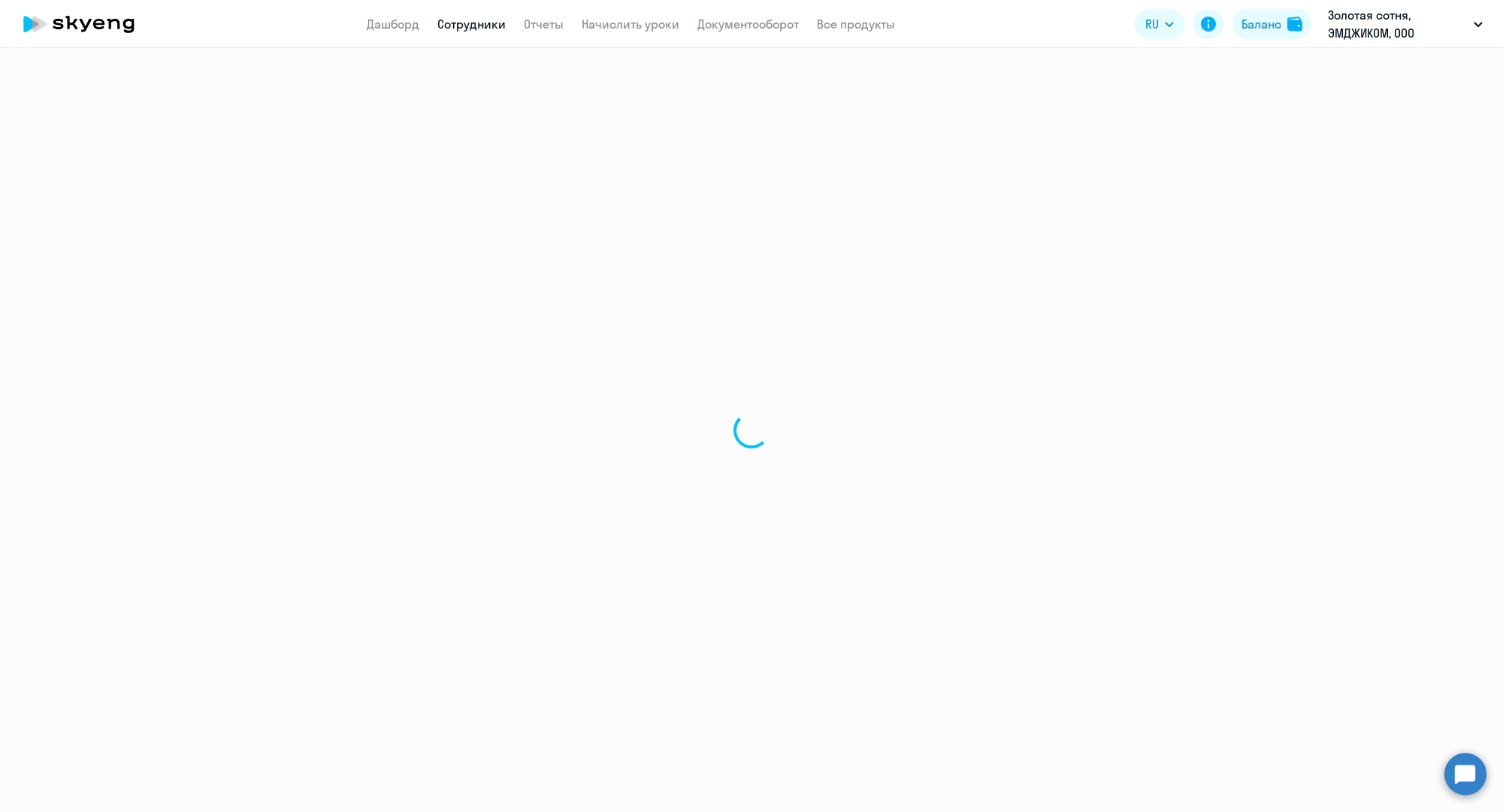
select select "30"
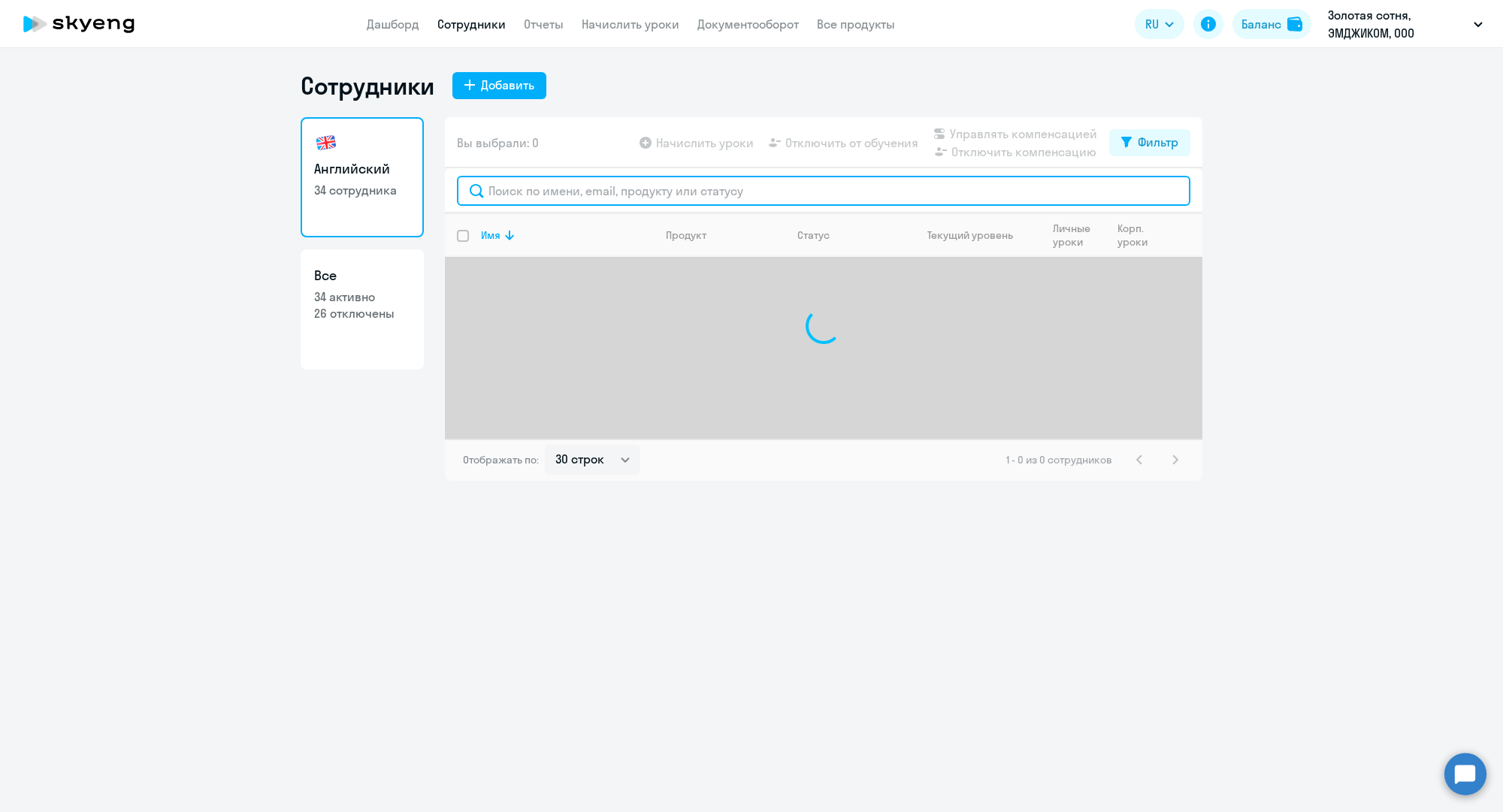
click at [513, 192] on input "text" at bounding box center [823, 191] width 733 height 30
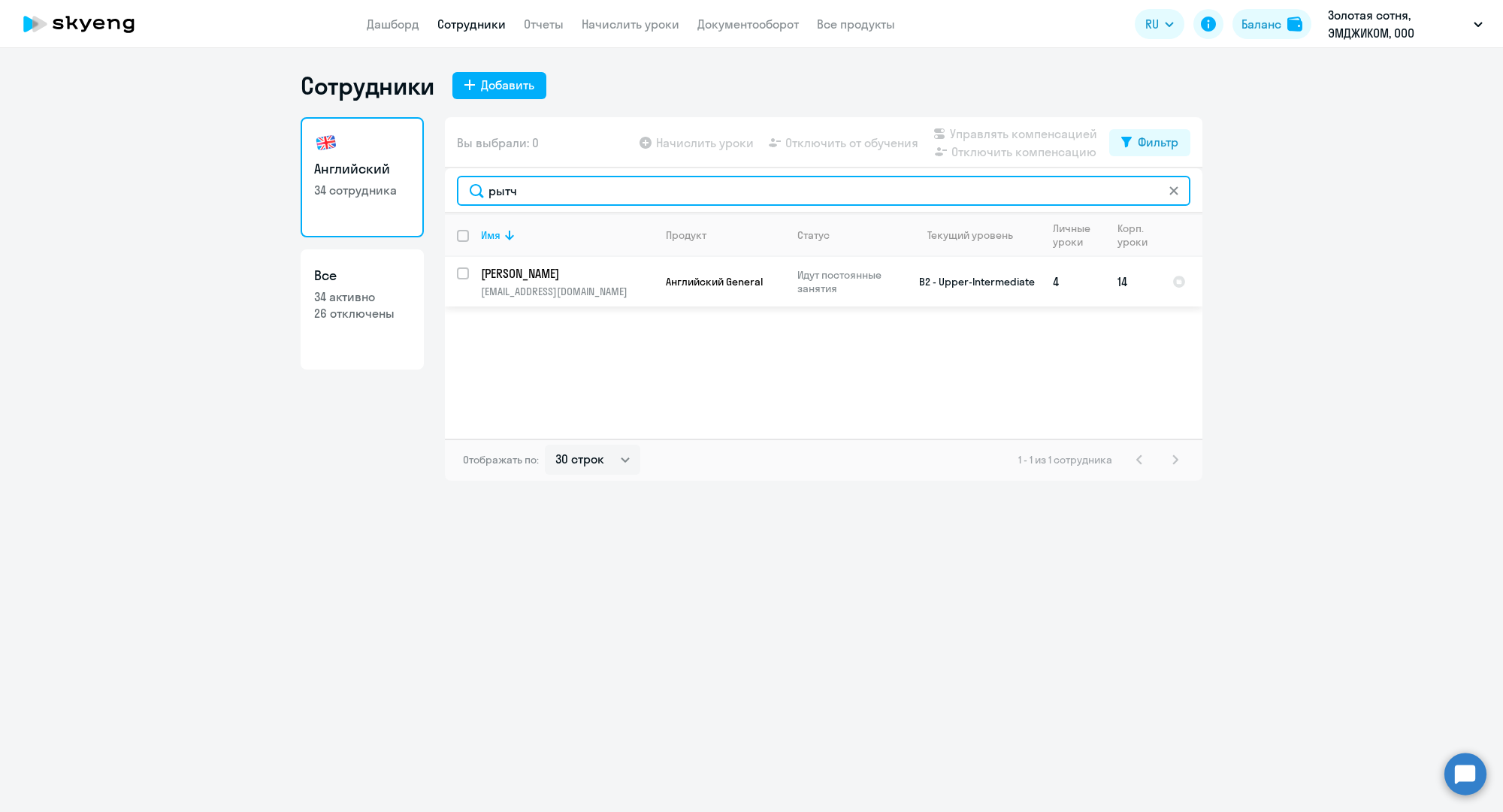
type input "рытч"
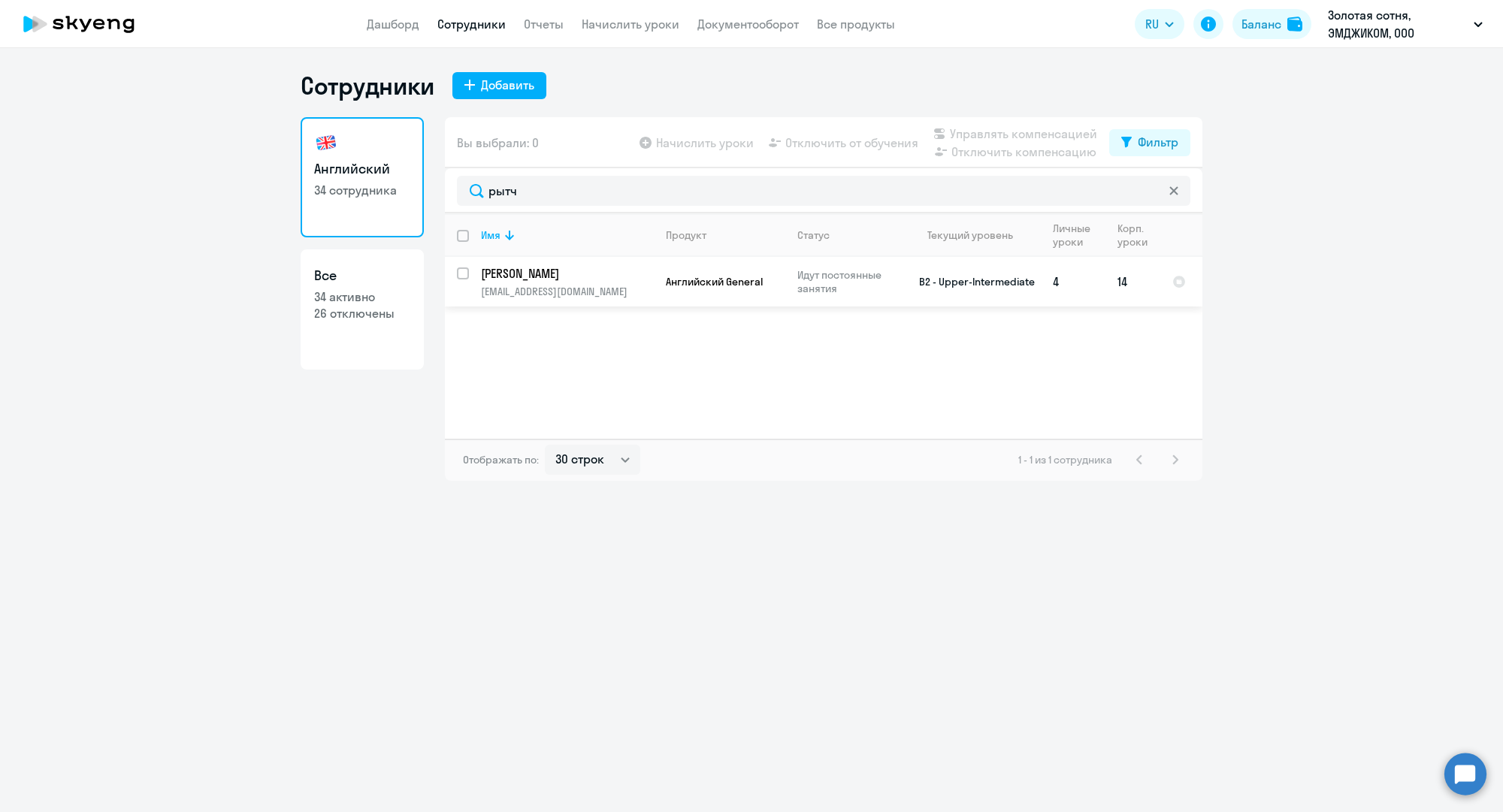
click at [464, 274] on input "select row 4795147" at bounding box center [472, 282] width 30 height 30
checkbox input "true"
click at [717, 142] on span "Начислить уроки" at bounding box center [704, 142] width 97 height 18
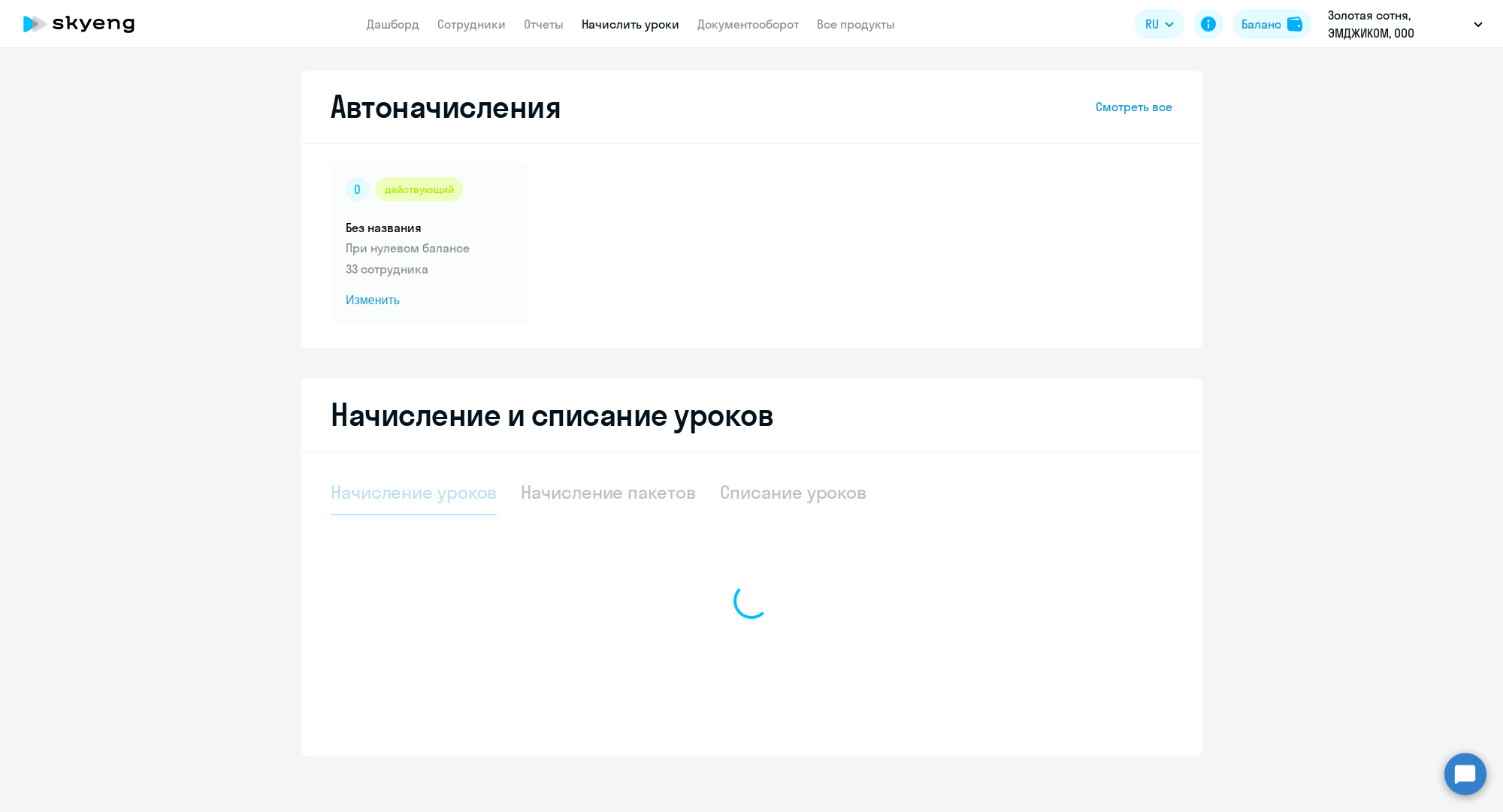
select select "10"
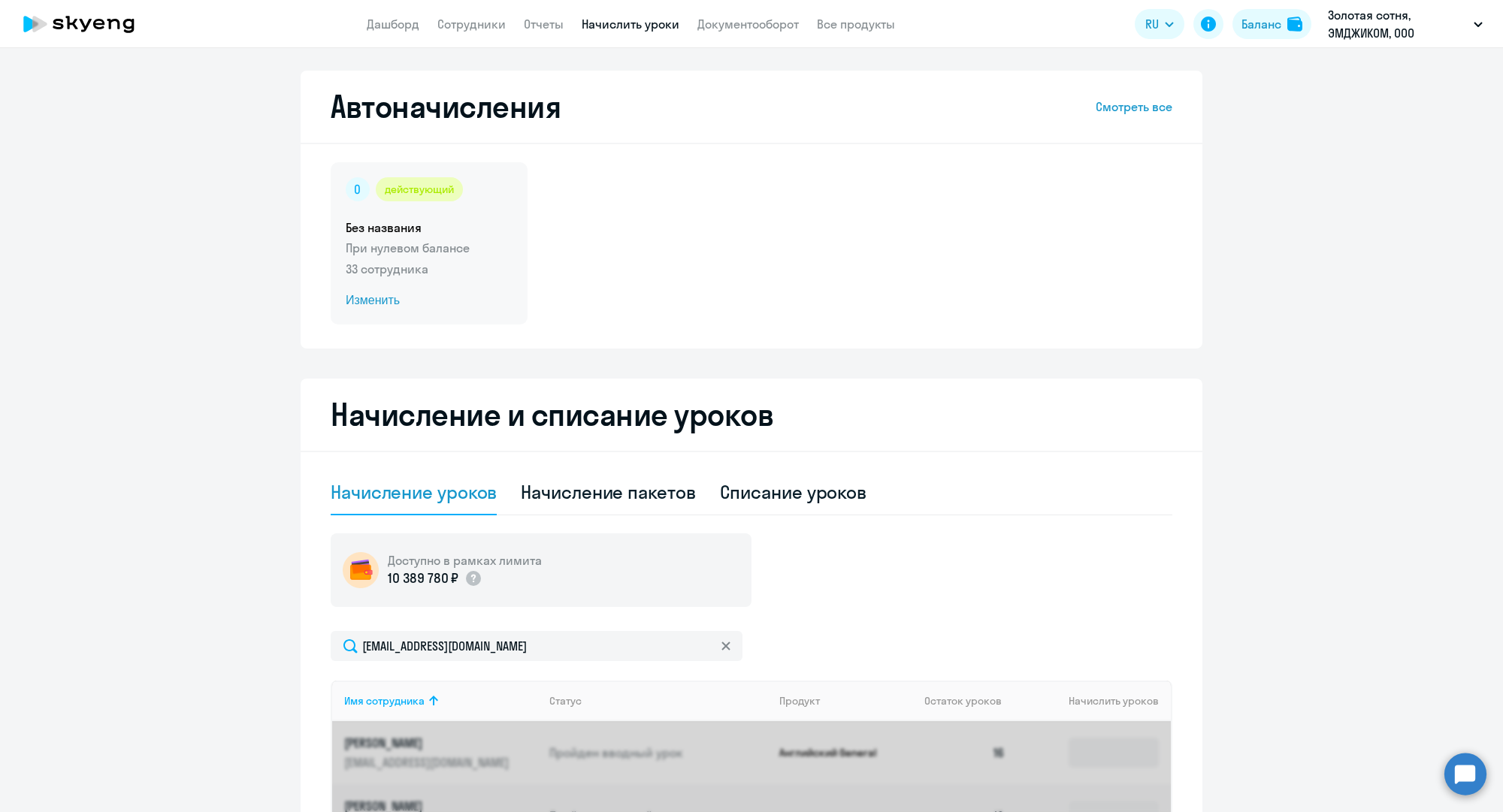
click at [474, 270] on p "33 сотрудника" at bounding box center [429, 269] width 167 height 18
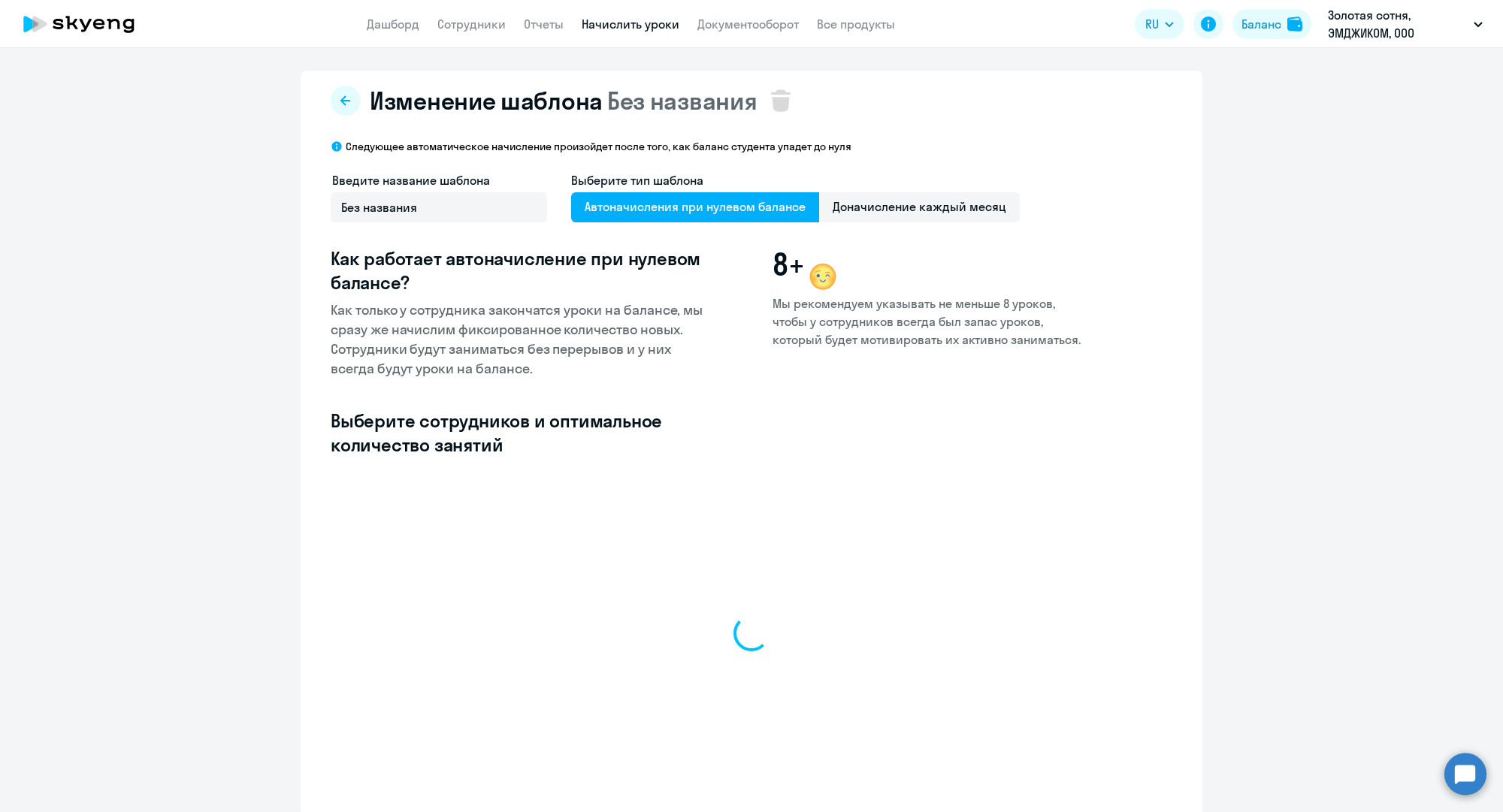
select select "10"
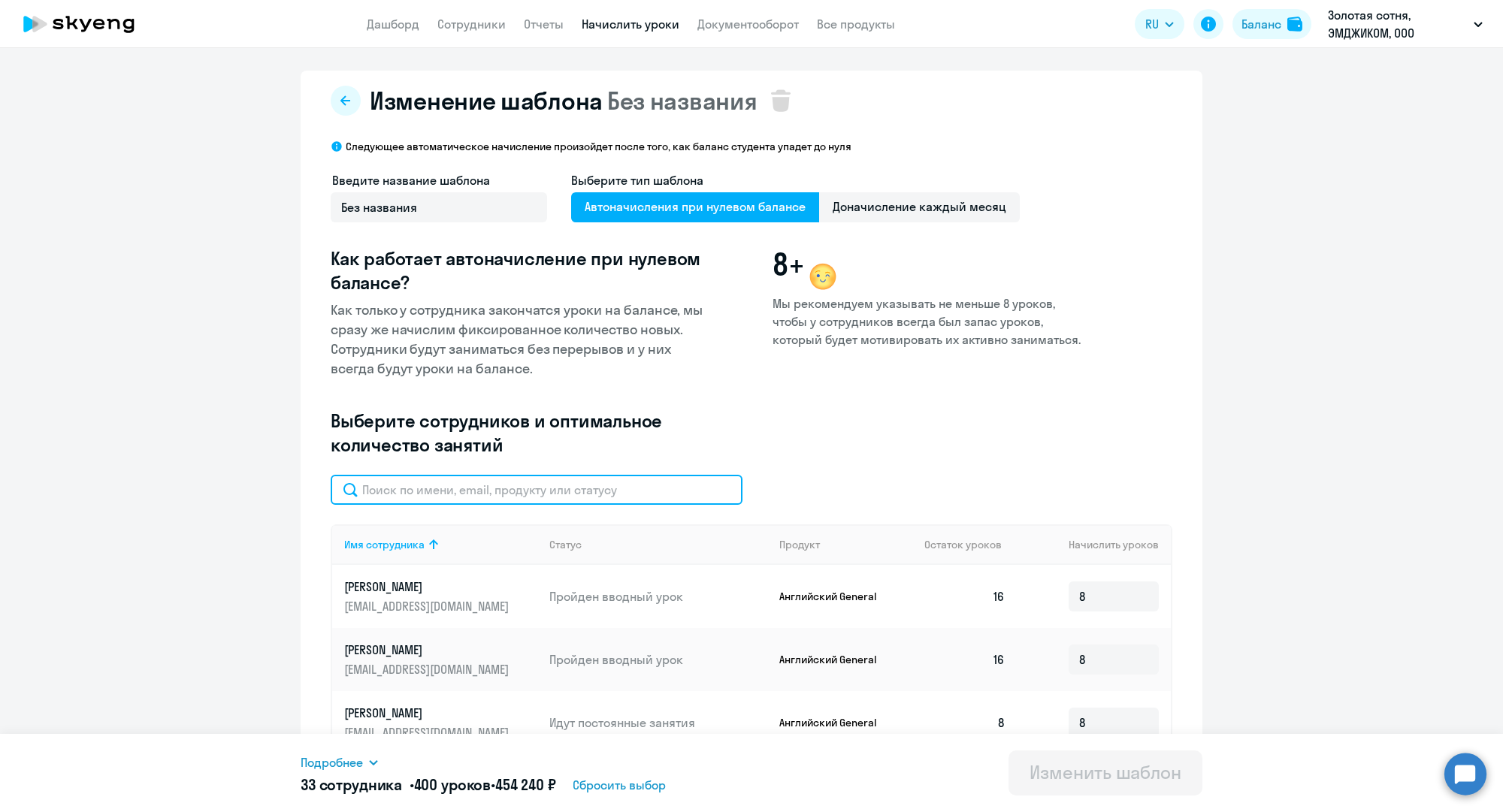
click at [533, 484] on input "text" at bounding box center [536, 489] width 412 height 30
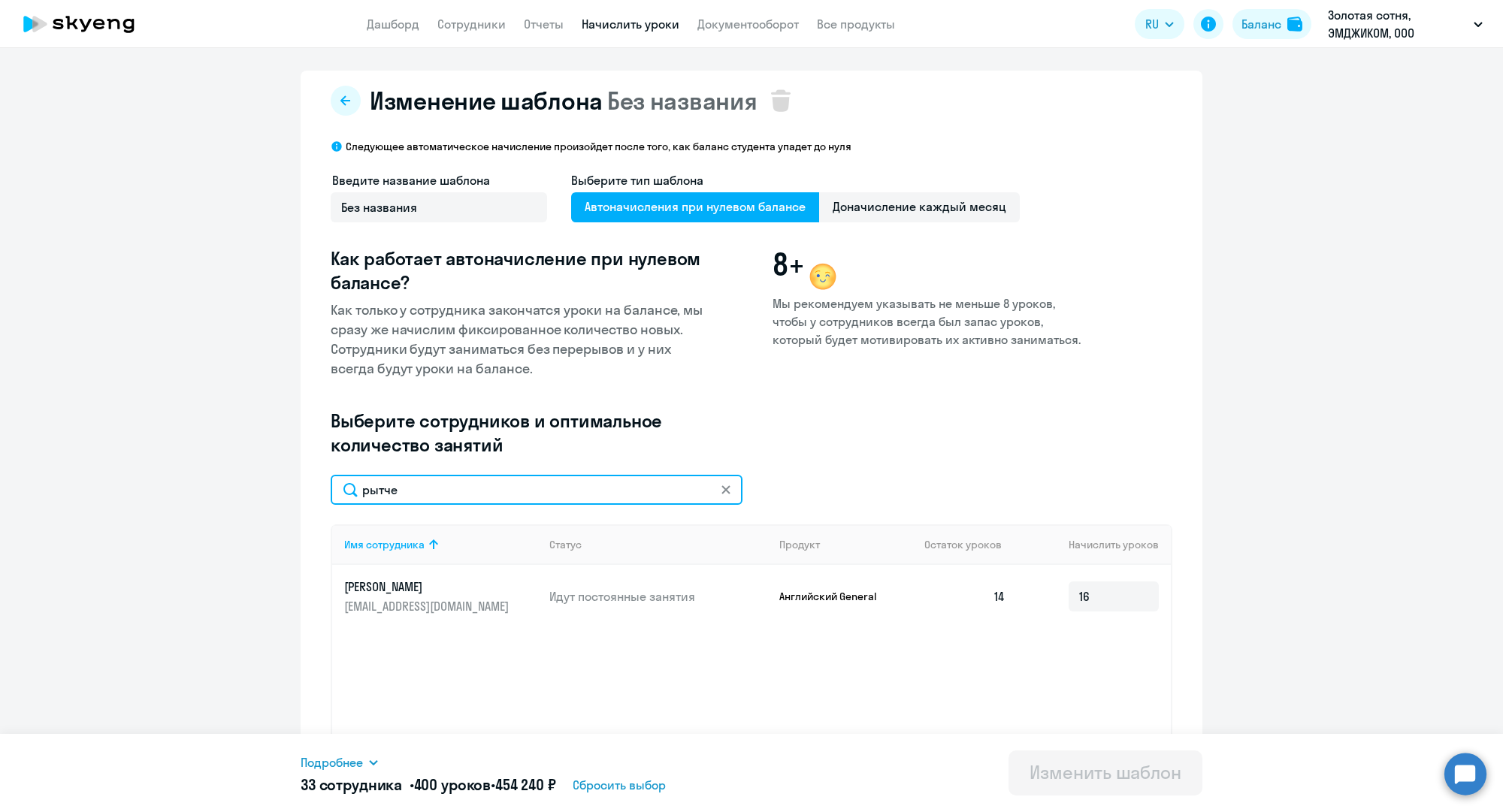
scroll to position [63, 0]
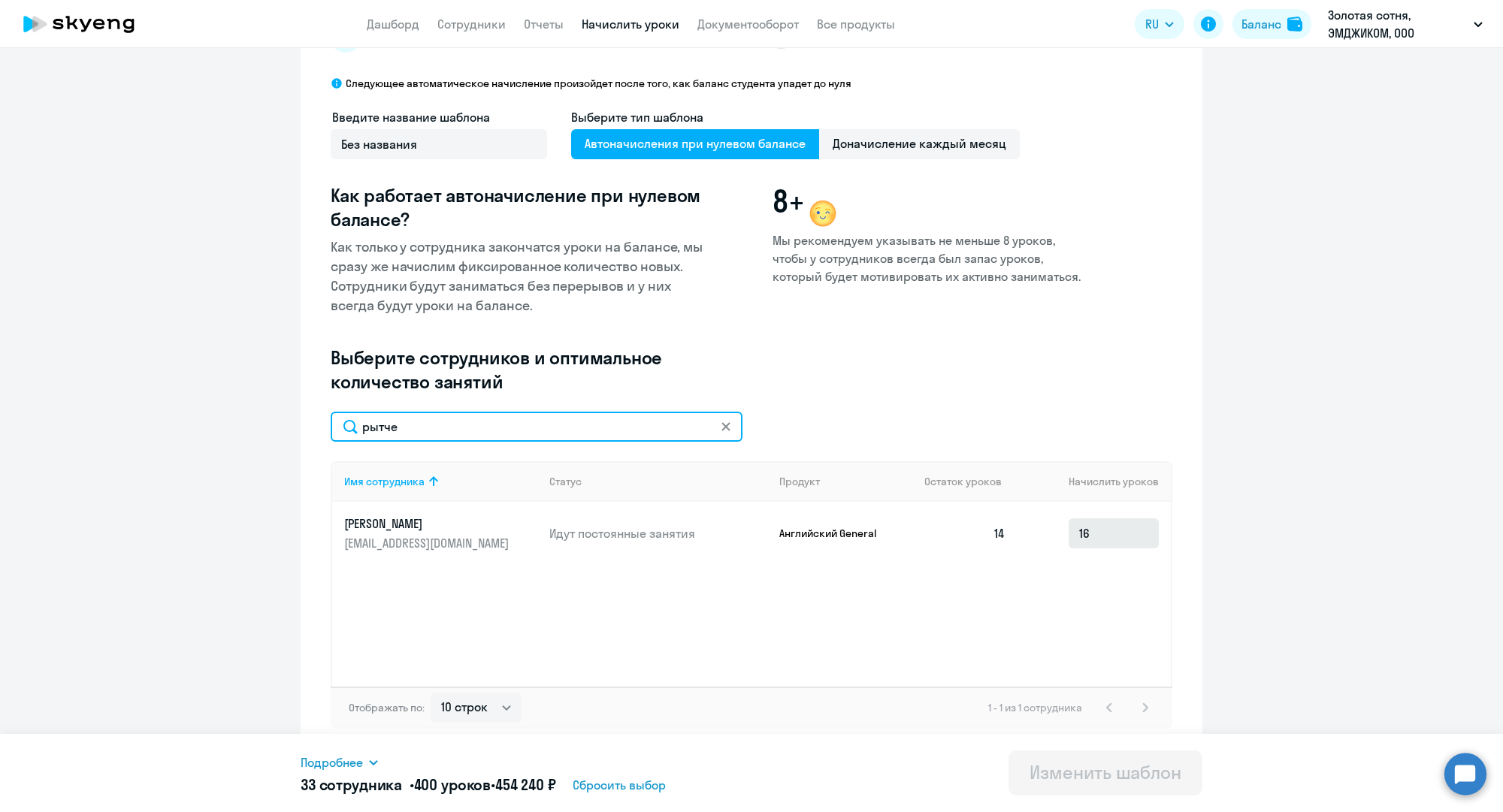
type input "рытче"
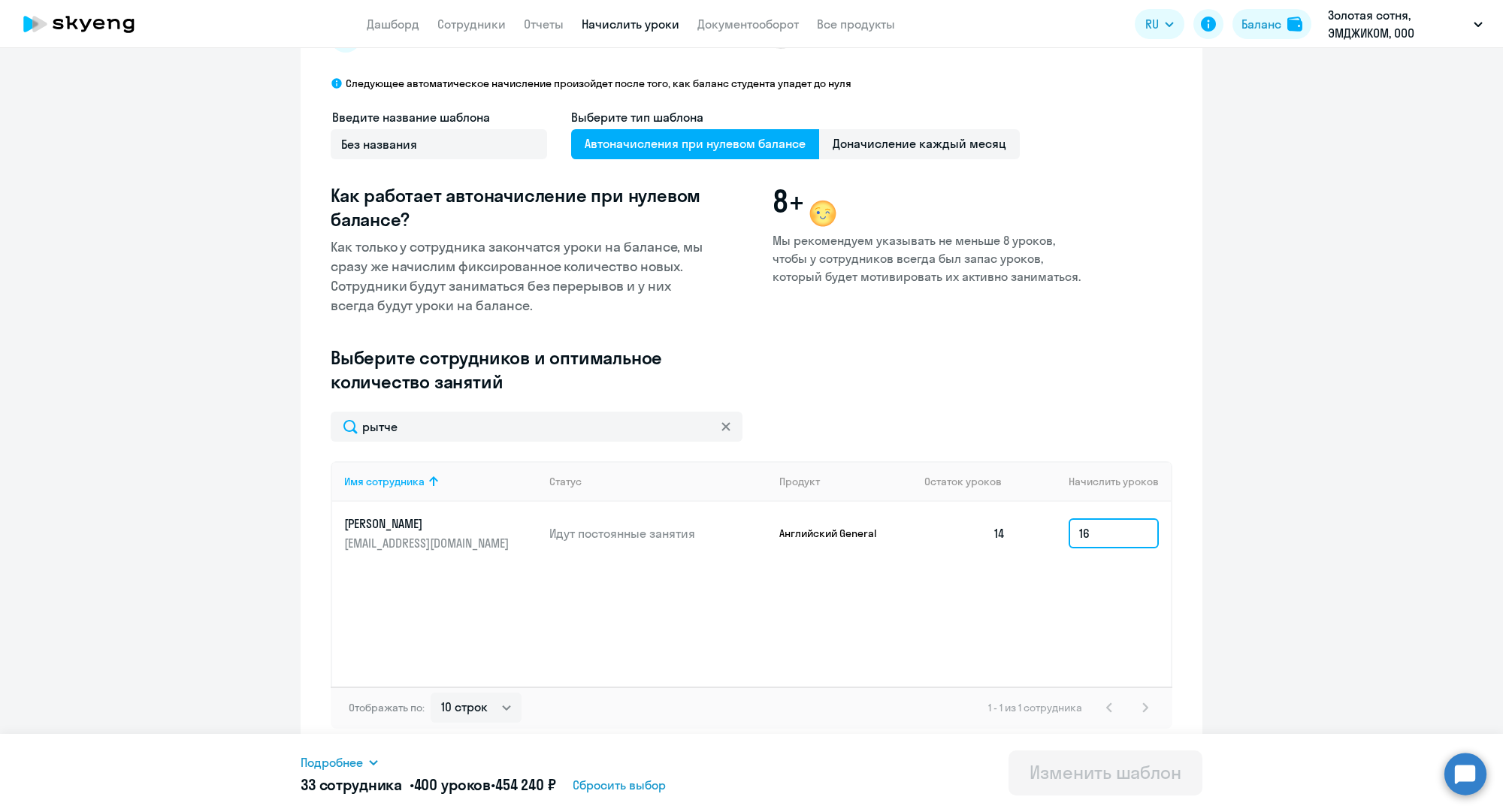
click at [1094, 543] on input "16" at bounding box center [1114, 533] width 90 height 30
type input "1"
type input "0"
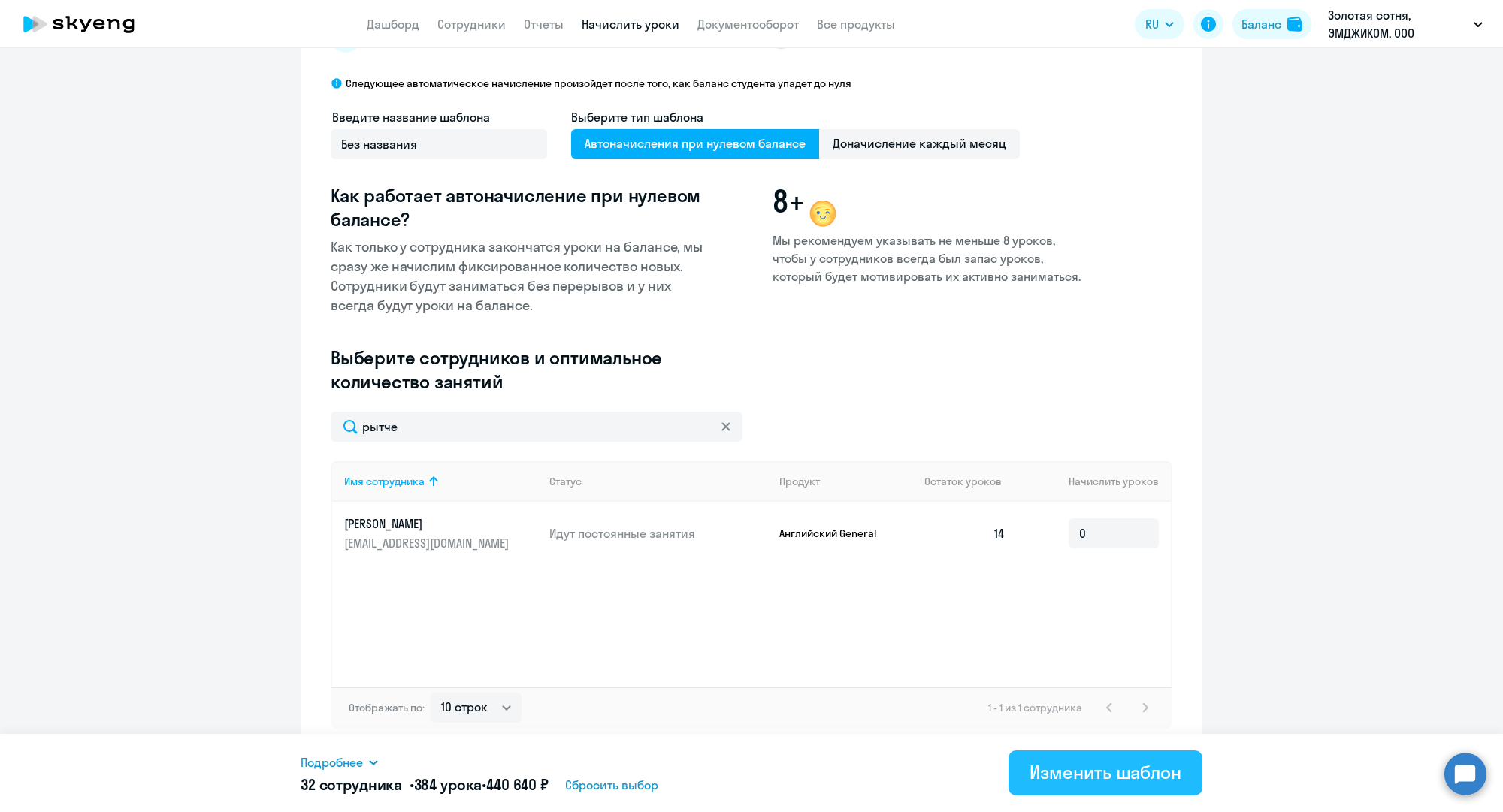
click at [1163, 774] on div "Изменить шаблон" at bounding box center [1105, 772] width 152 height 24
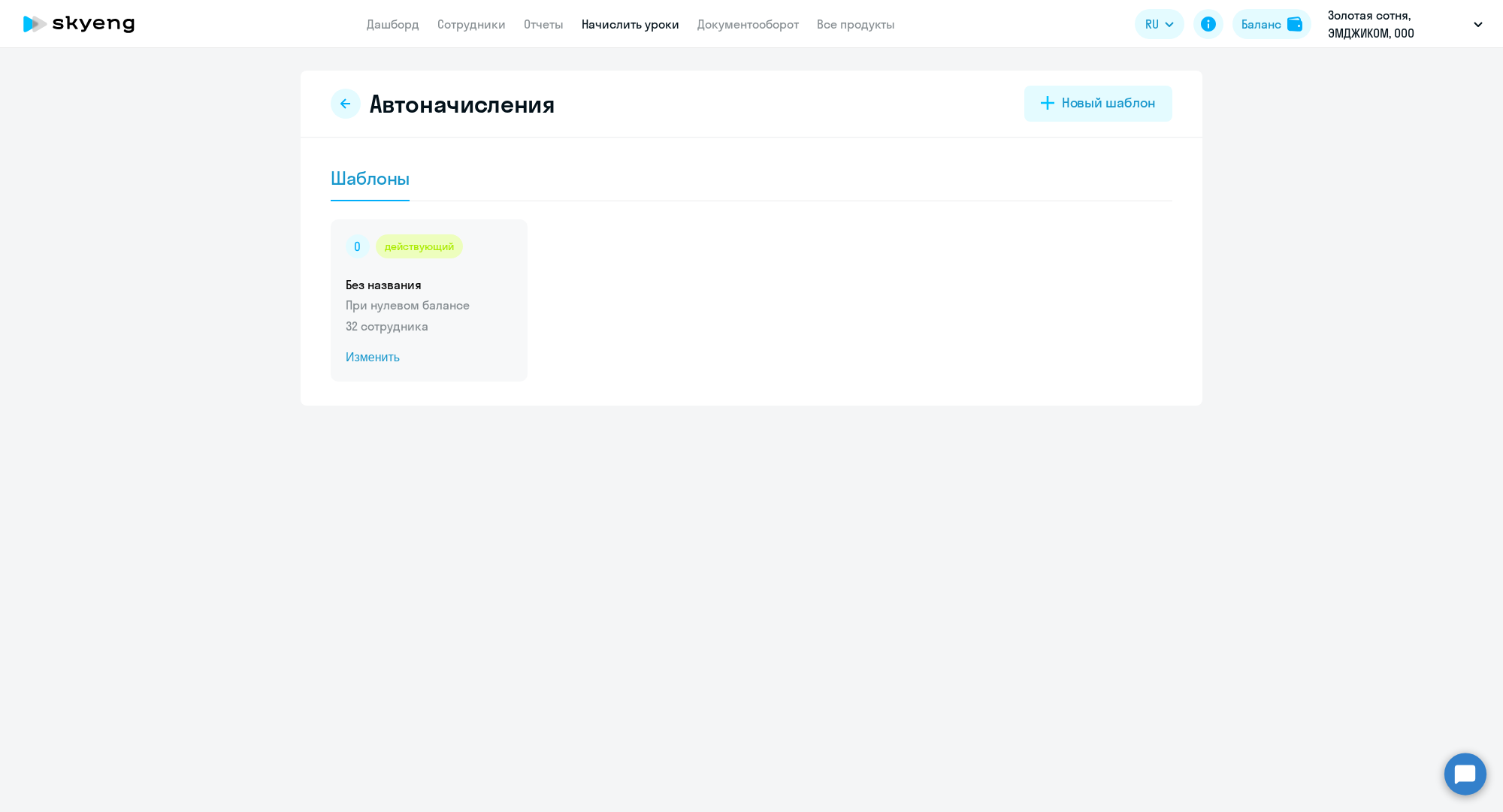
click at [491, 330] on p "32 сотрудника" at bounding box center [429, 326] width 167 height 18
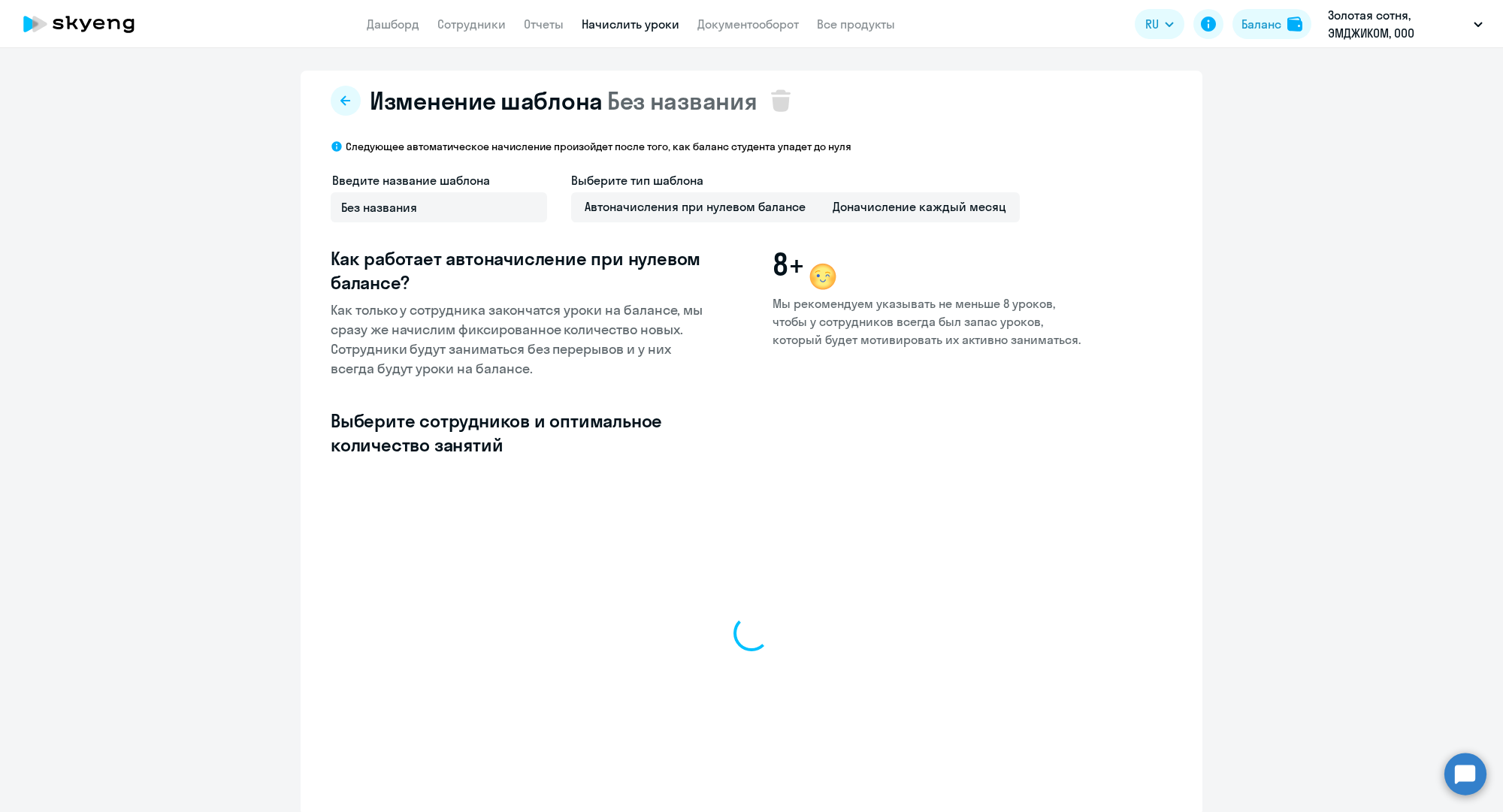
select select "10"
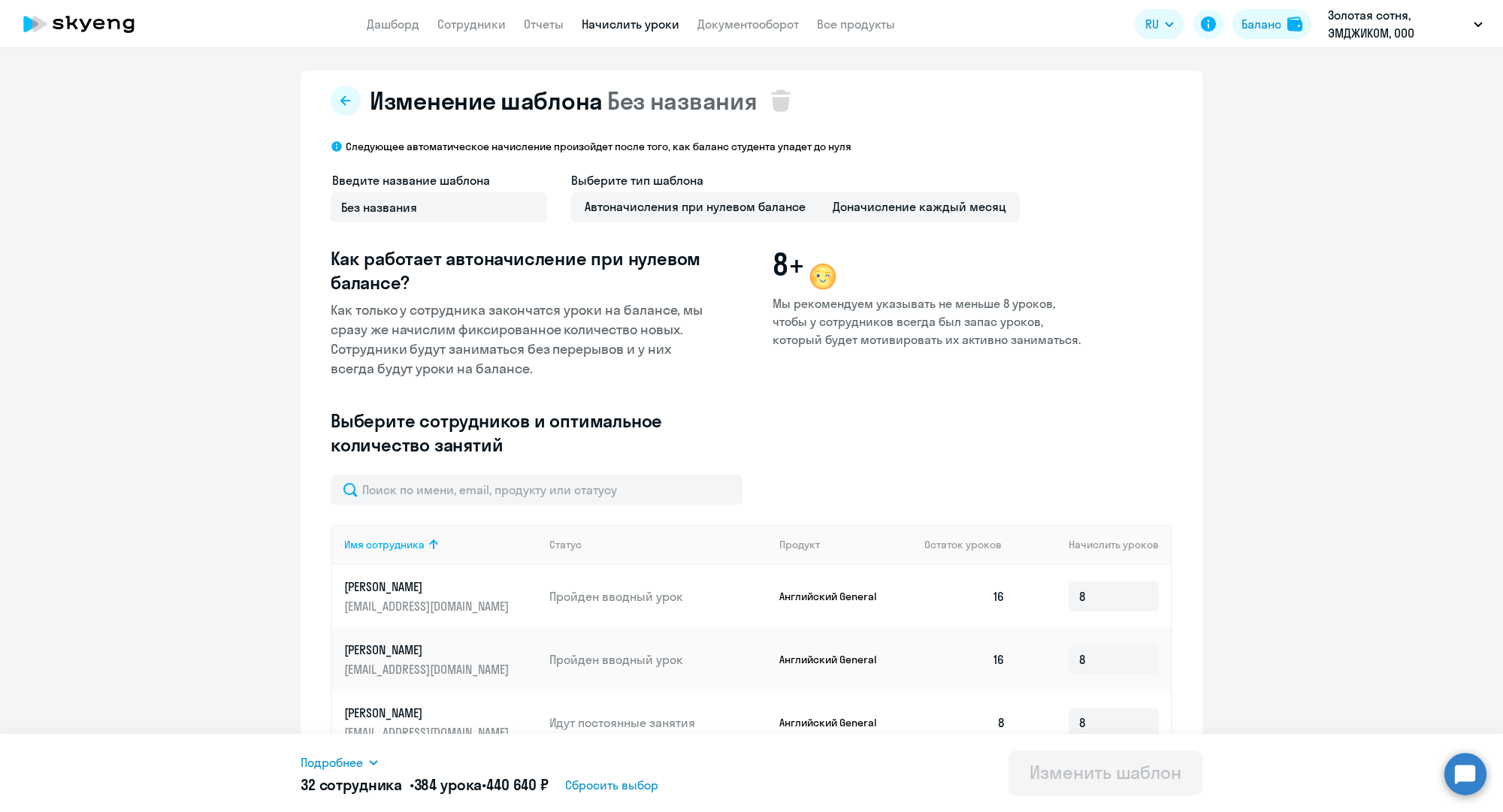
click at [479, 13] on app-header "Дашборд Сотрудники Отчеты Начислить уроки Документооборот Все продукты Дашборд …" at bounding box center [752, 24] width 1503 height 48
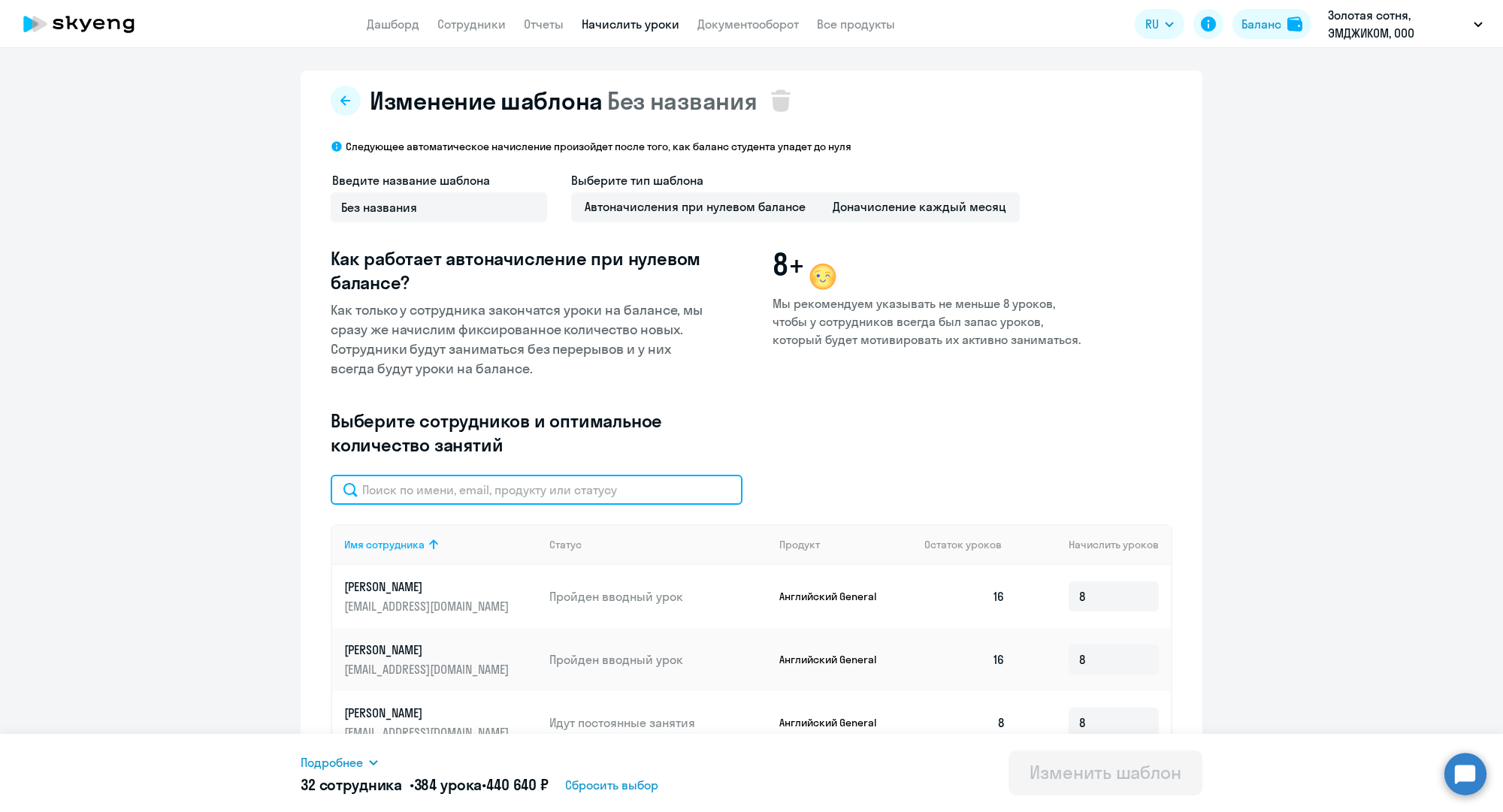
click at [662, 490] on input "text" at bounding box center [536, 489] width 412 height 30
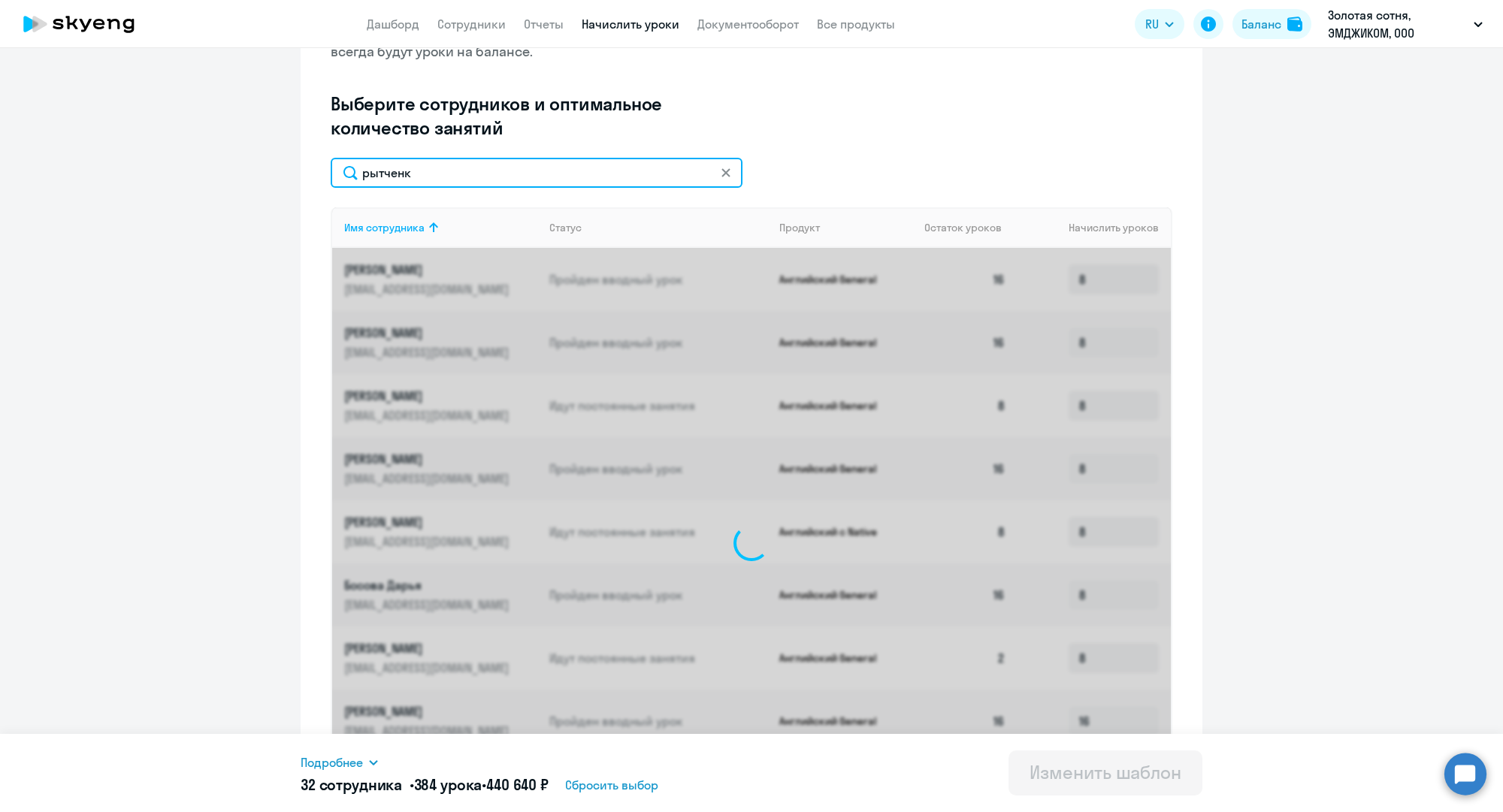
scroll to position [63, 0]
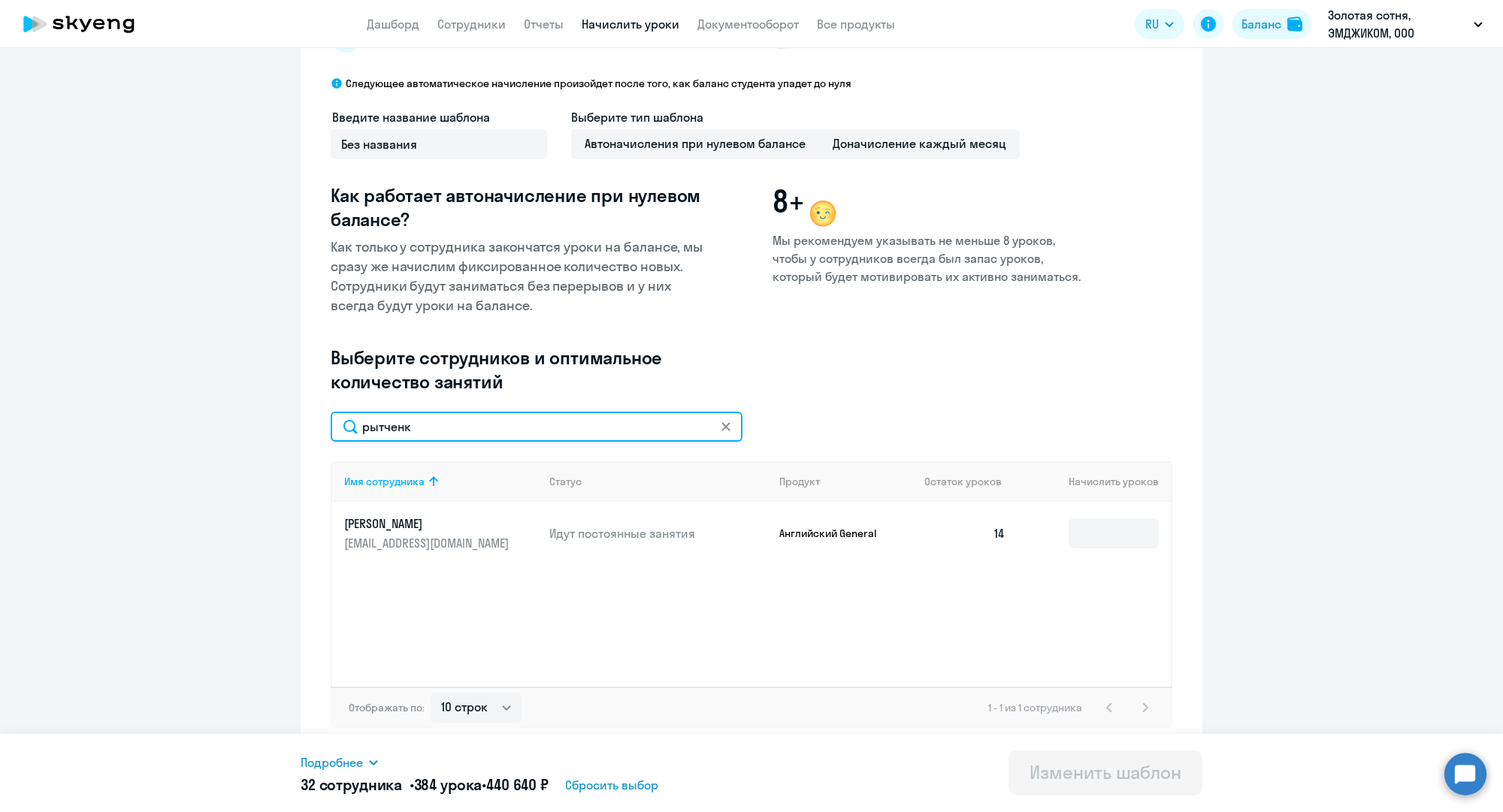
type input "рытченк"
click at [471, 543] on p "[EMAIL_ADDRESS][DOMAIN_NAME]" at bounding box center [428, 542] width 168 height 17
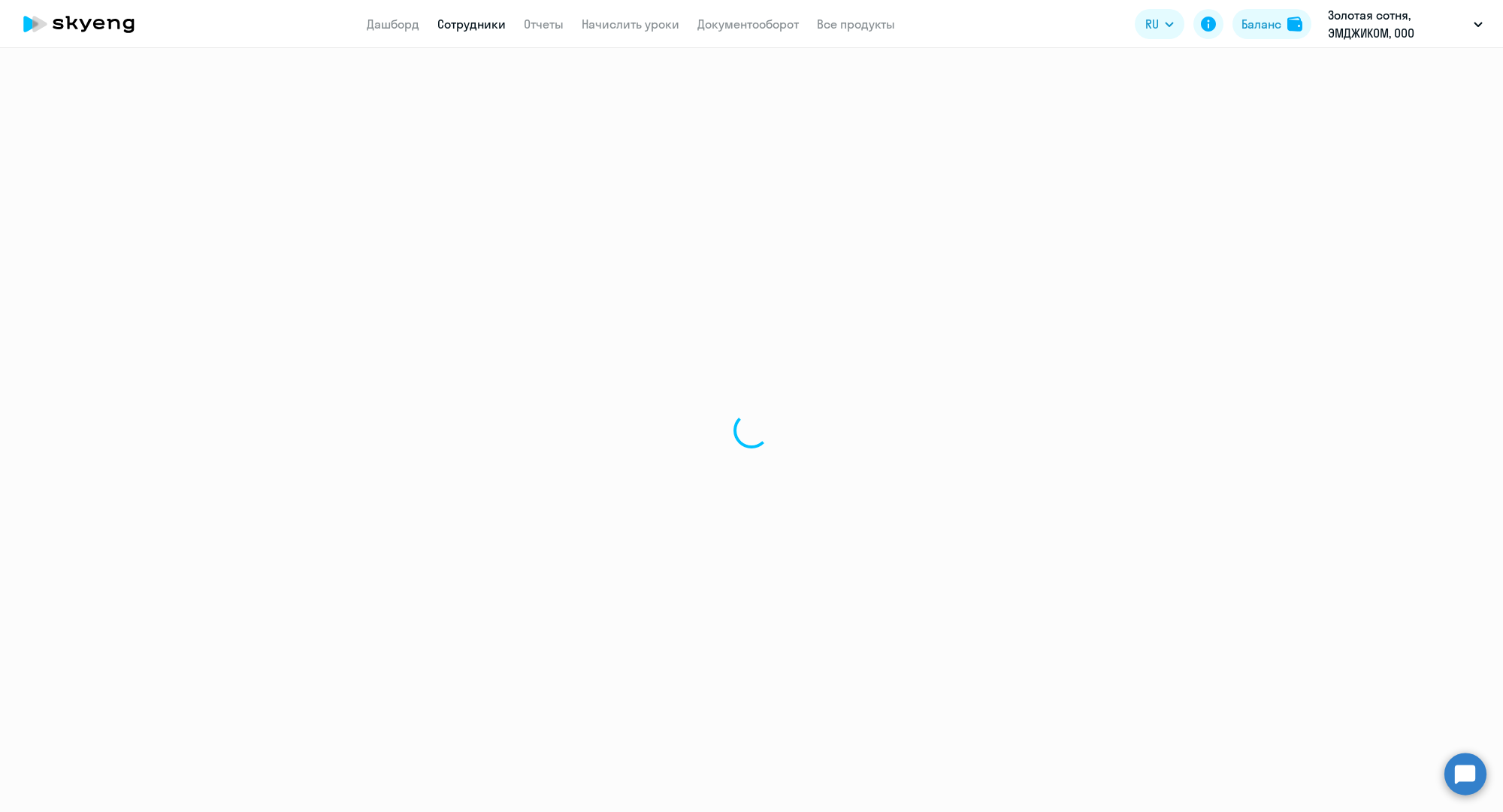
select select "english"
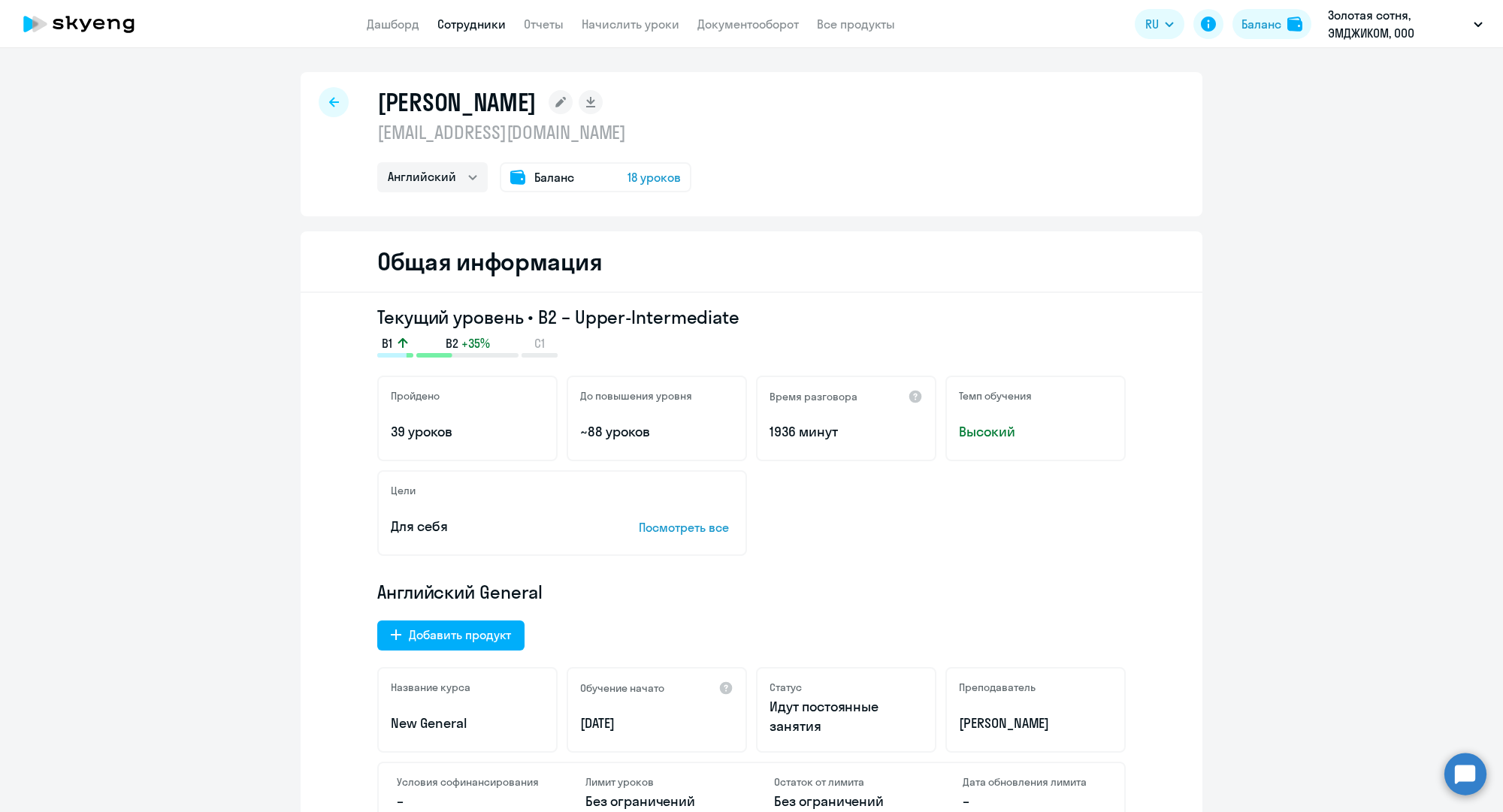
click at [468, 25] on link "Сотрудники" at bounding box center [471, 24] width 68 height 15
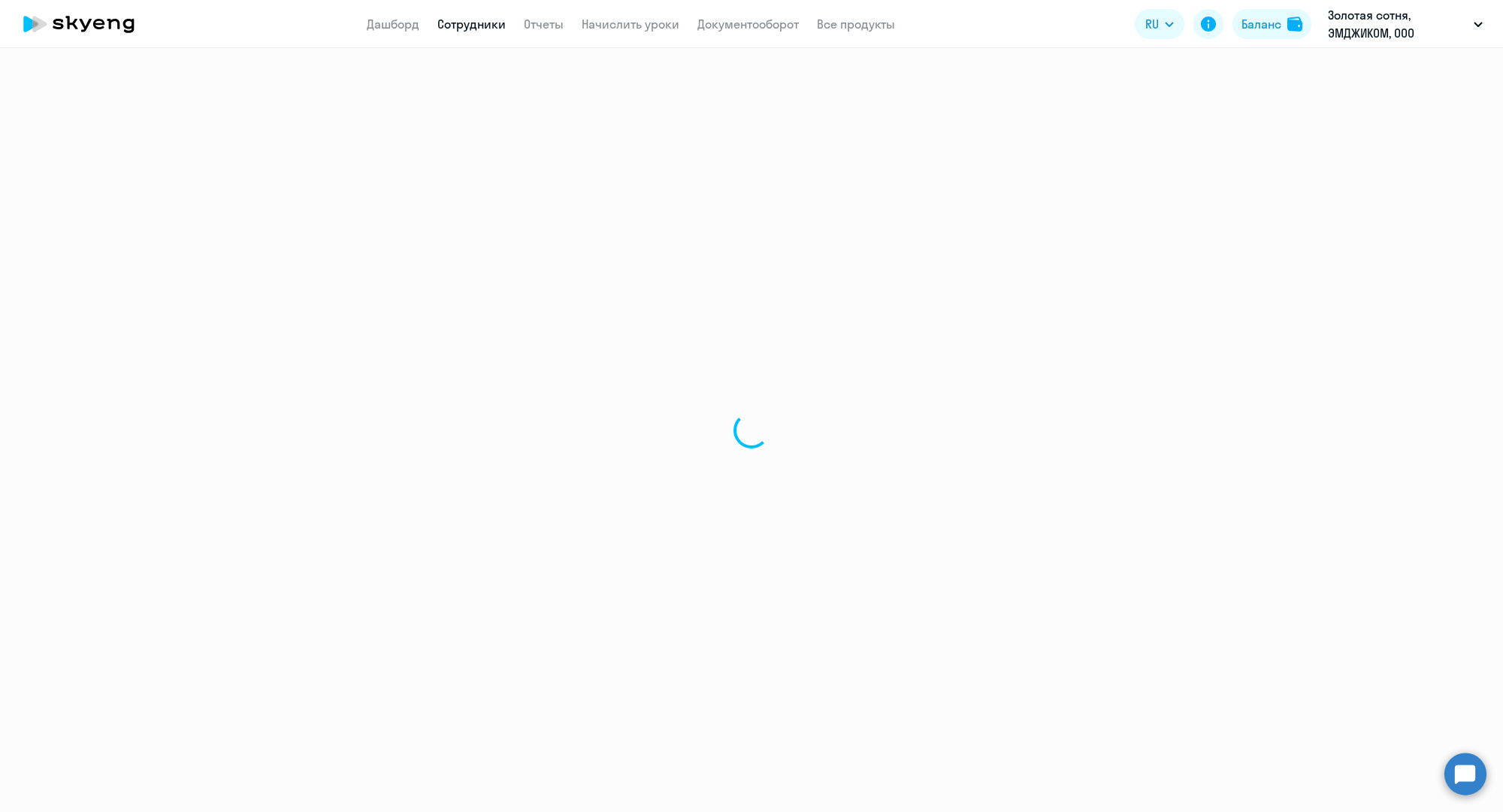
select select "30"
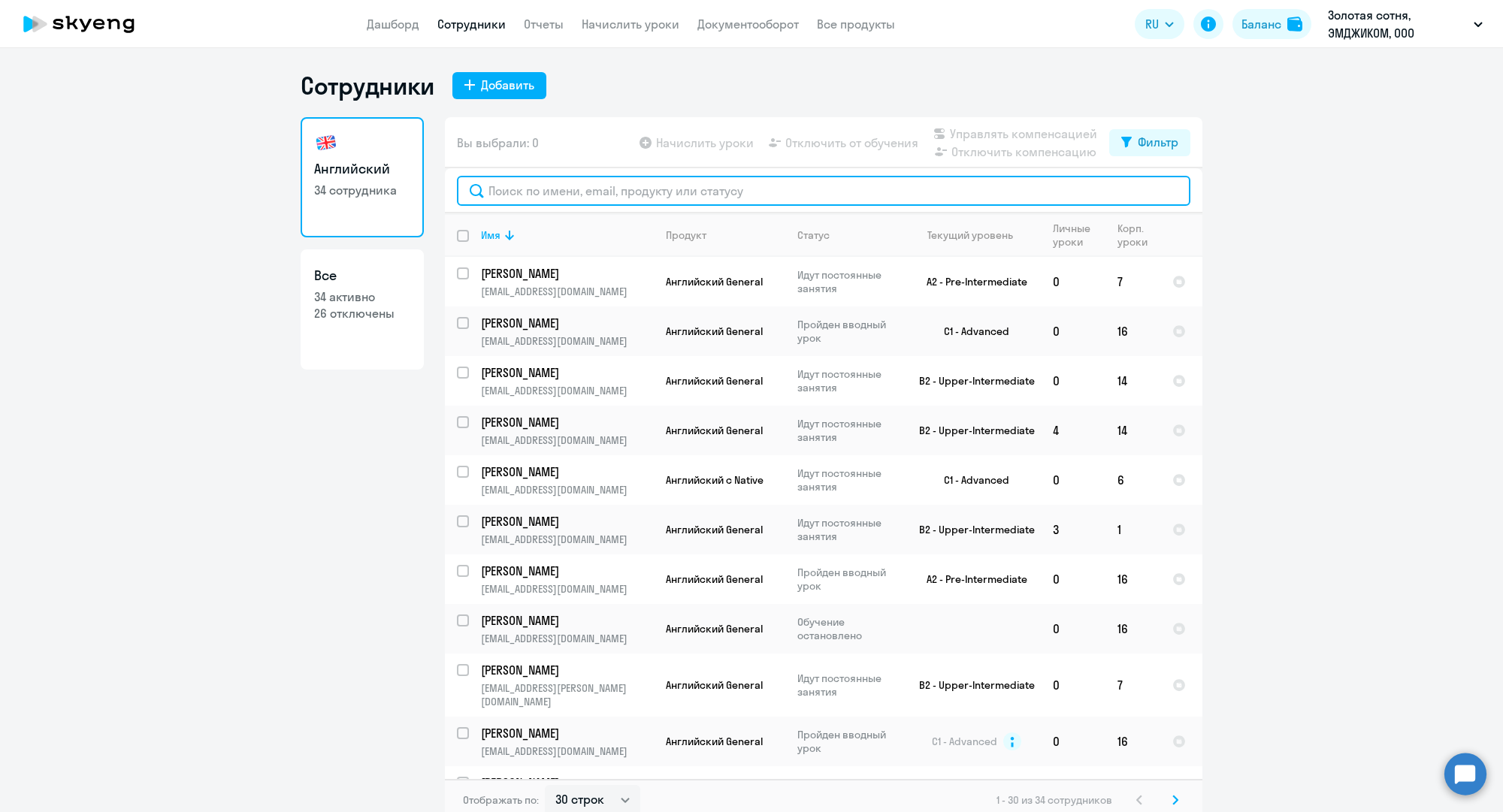
click at [543, 191] on input "text" at bounding box center [823, 191] width 733 height 30
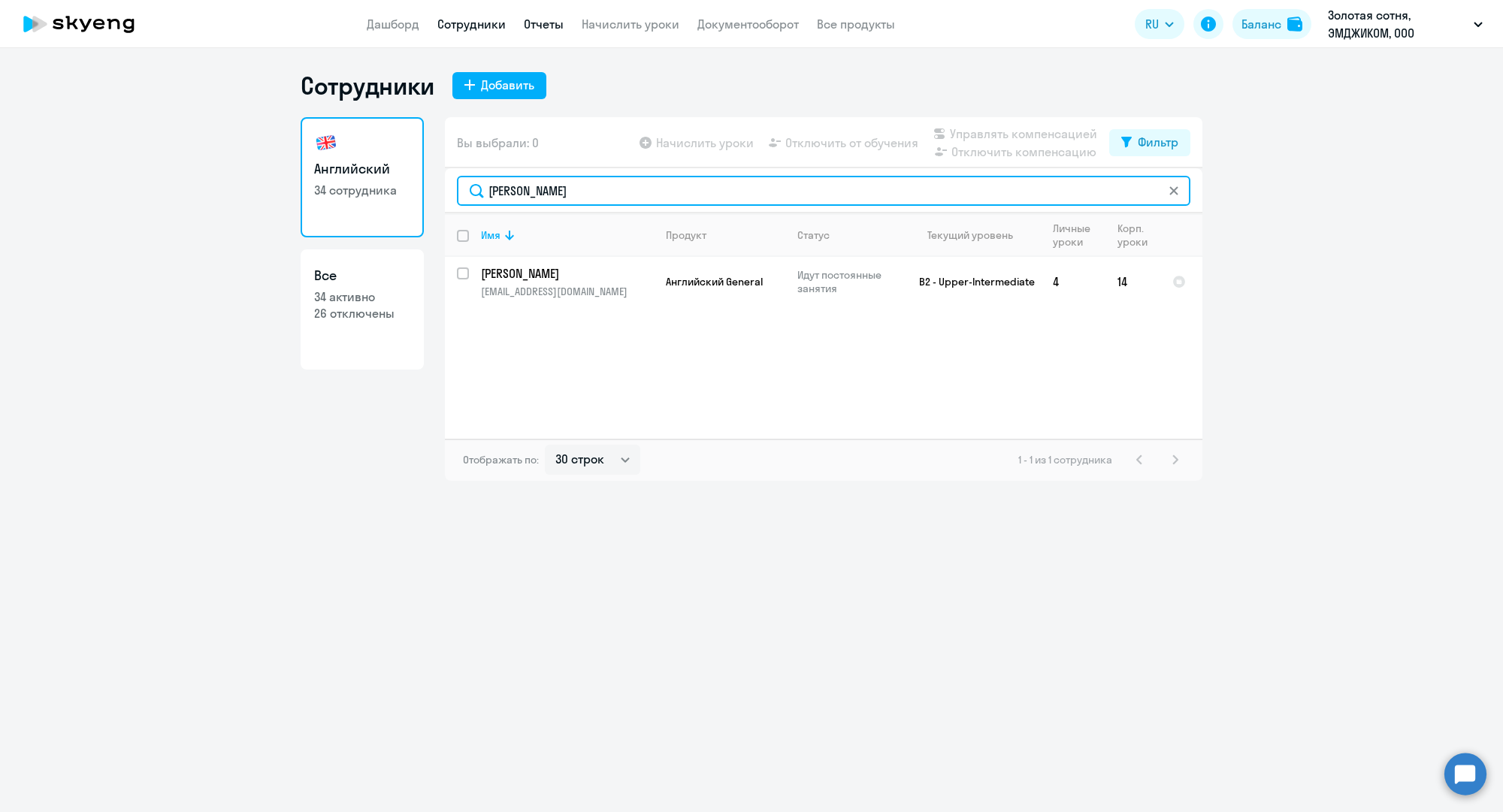
type input "[PERSON_NAME]"
